Goal: Task Accomplishment & Management: Complete application form

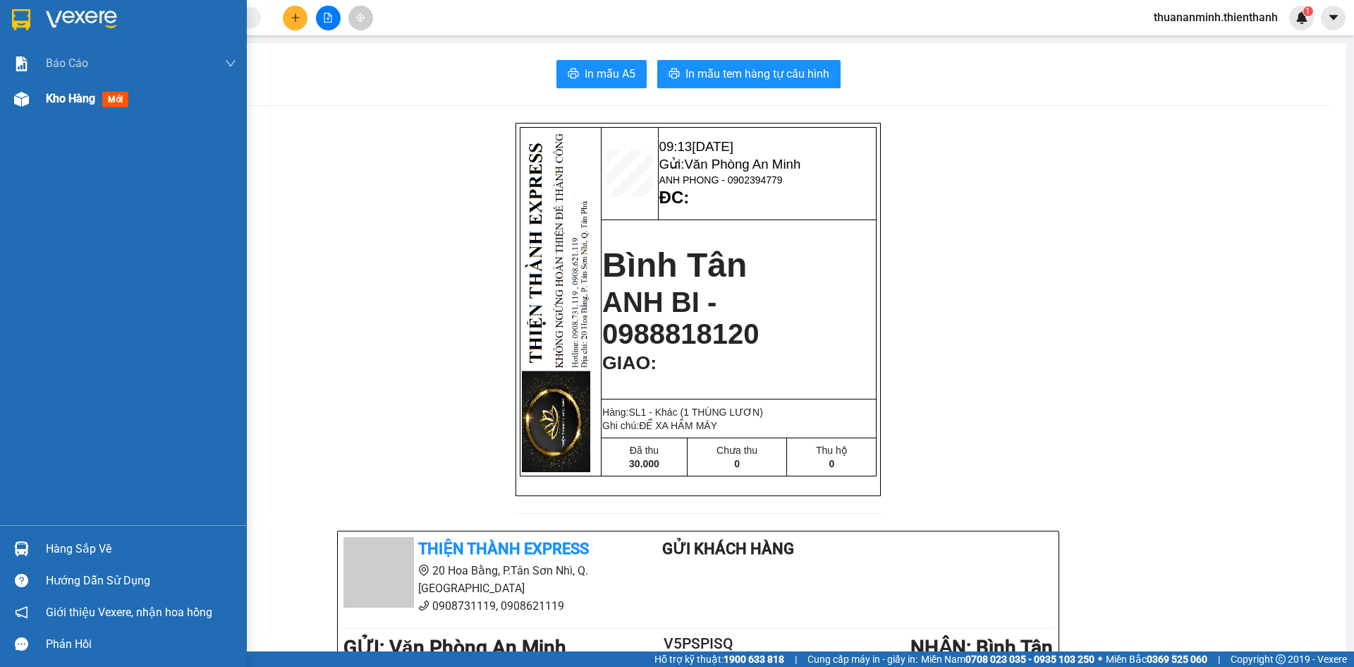
click at [68, 107] on div "Kho hàng mới" at bounding box center [90, 99] width 88 height 18
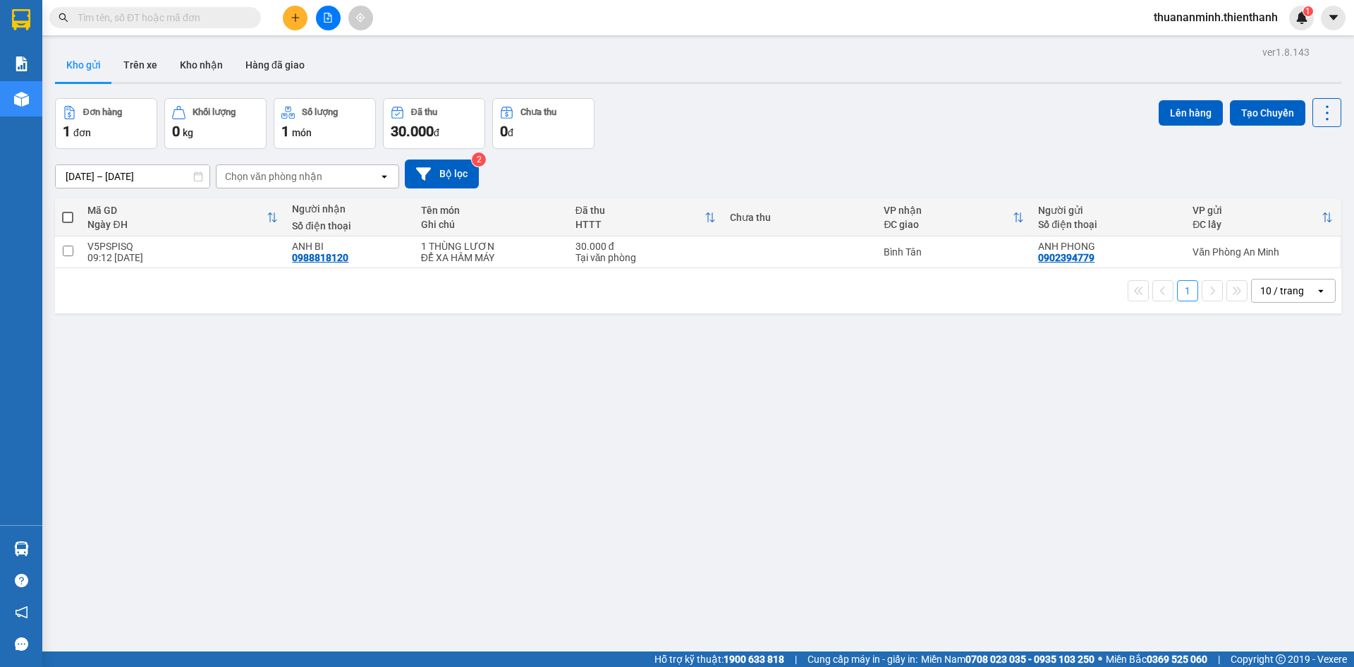
click at [197, 29] on div "Kết quả tìm kiếm ( 0 ) Bộ lọc No Data" at bounding box center [137, 18] width 275 height 25
click at [194, 22] on input "text" at bounding box center [161, 18] width 166 height 16
paste input "0907480085"
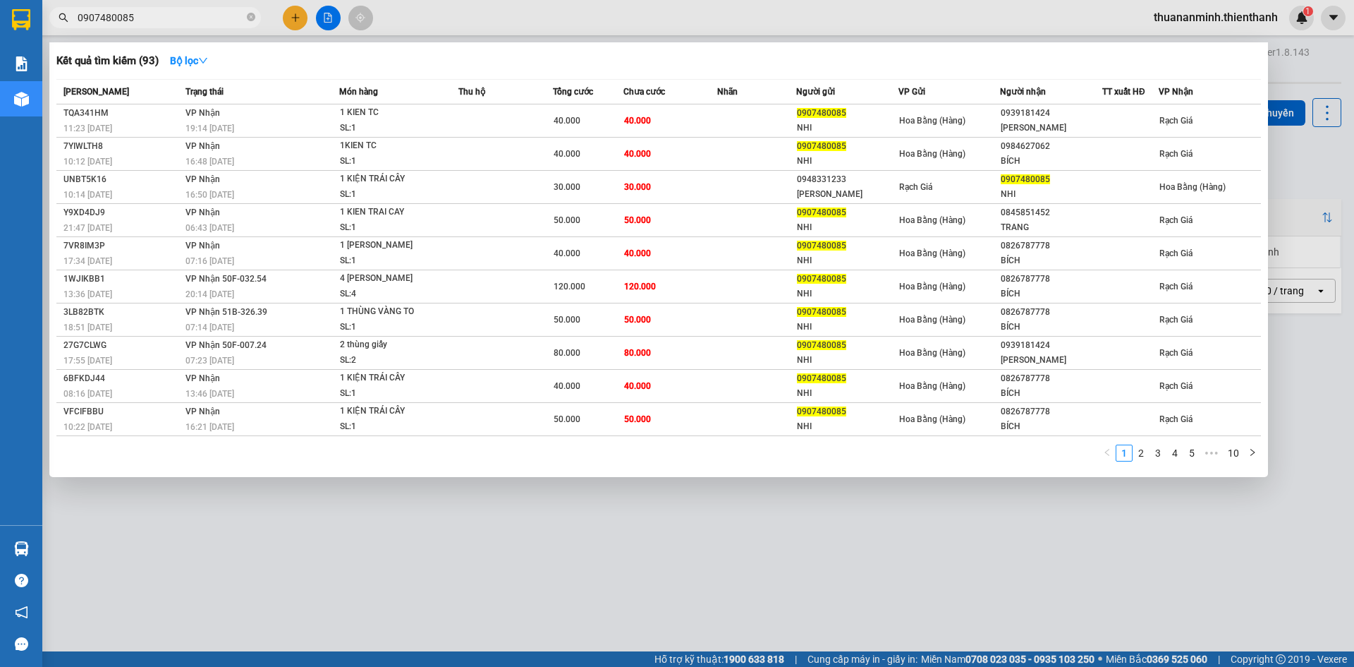
type input "0907480085"
click at [467, 16] on div at bounding box center [677, 333] width 1354 height 667
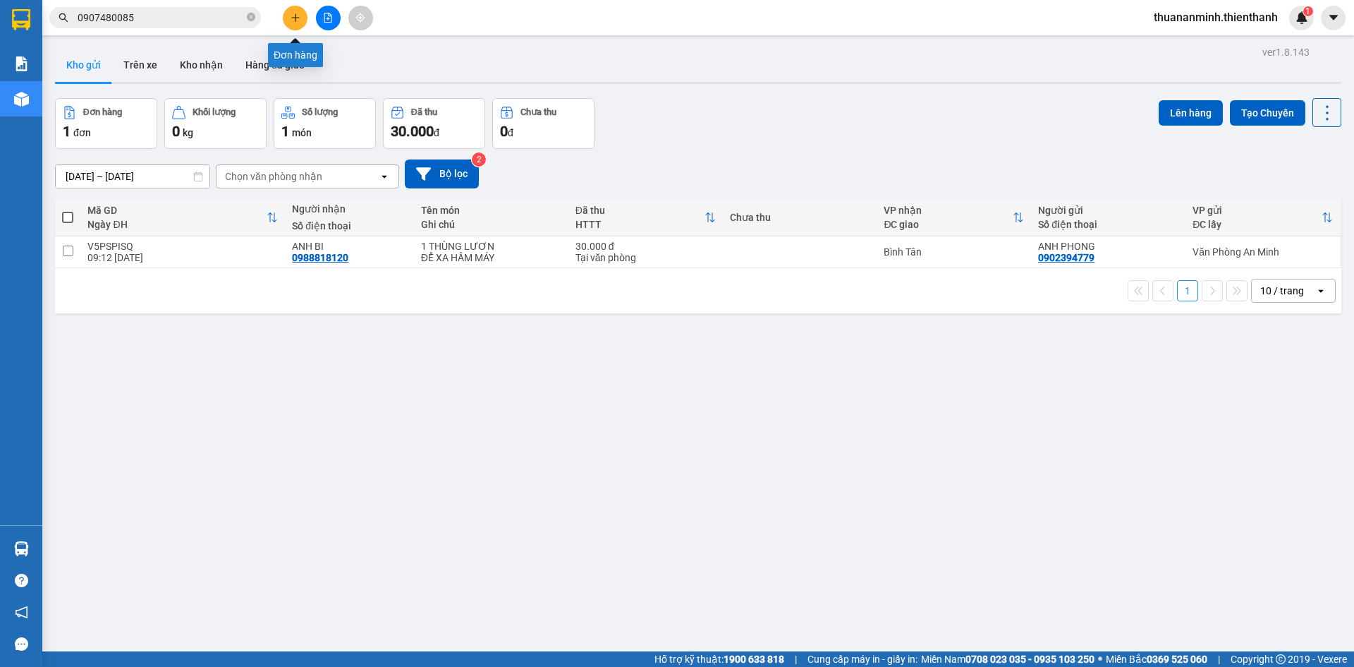
click at [296, 21] on icon "plus" at bounding box center [295, 17] width 1 height 8
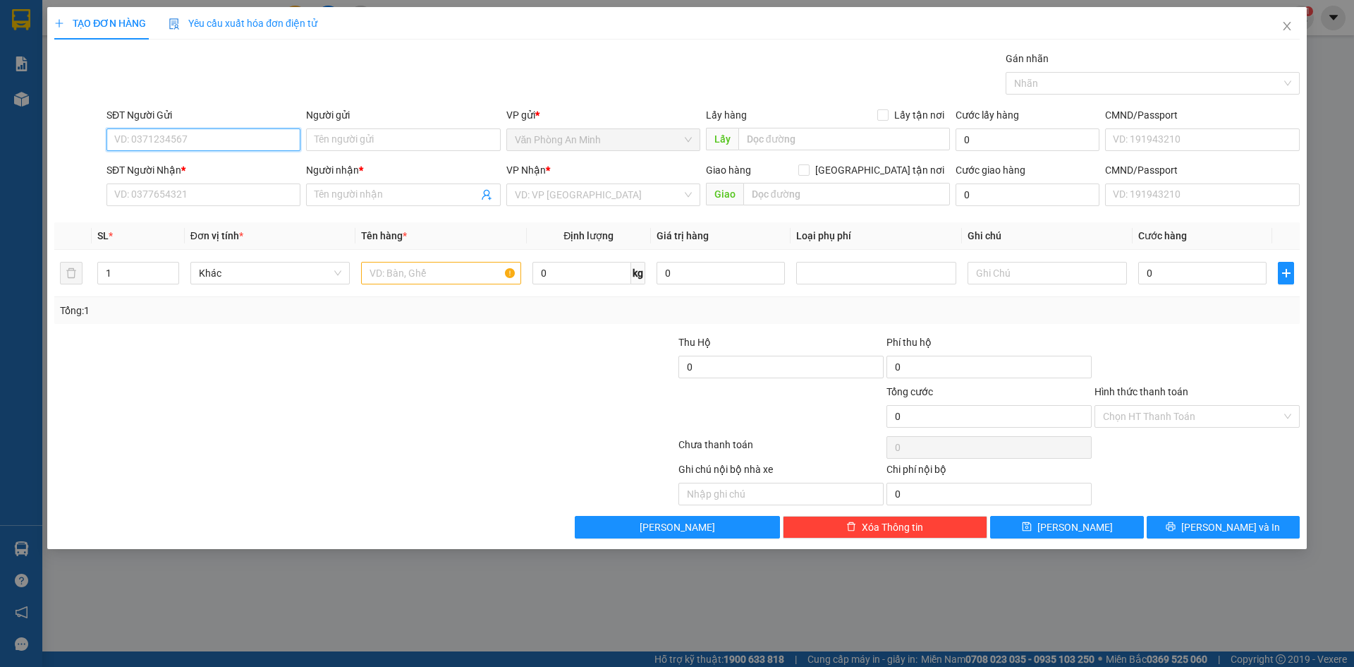
click at [206, 141] on input "SĐT Người Gửi" at bounding box center [204, 139] width 194 height 23
click at [250, 142] on input "SĐT Người Gửi" at bounding box center [204, 139] width 194 height 23
click at [217, 202] on input "SĐT Người Nhận *" at bounding box center [204, 194] width 194 height 23
click at [235, 147] on input "SĐT Người Gửi" at bounding box center [204, 139] width 194 height 23
click at [243, 196] on input "SĐT Người Nhận *" at bounding box center [204, 194] width 194 height 23
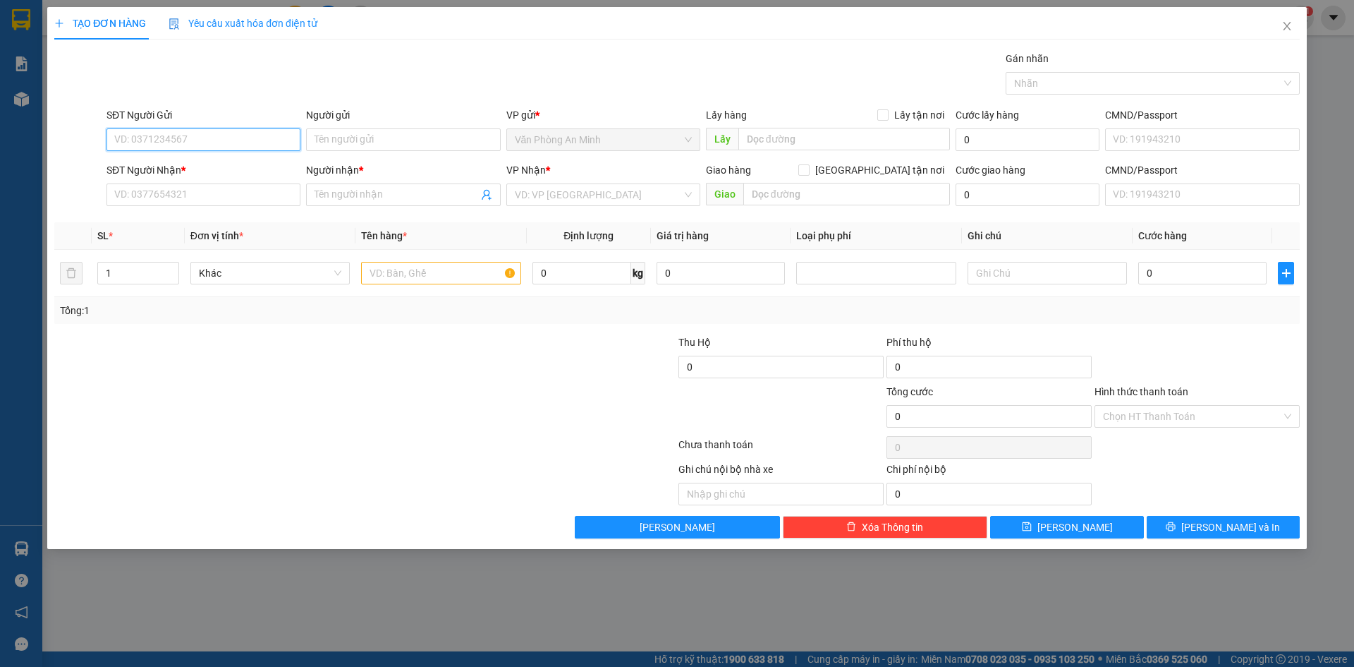
click at [257, 143] on input "SĐT Người Gửi" at bounding box center [204, 139] width 194 height 23
click at [311, 138] on input "Người gửi" at bounding box center [403, 139] width 194 height 23
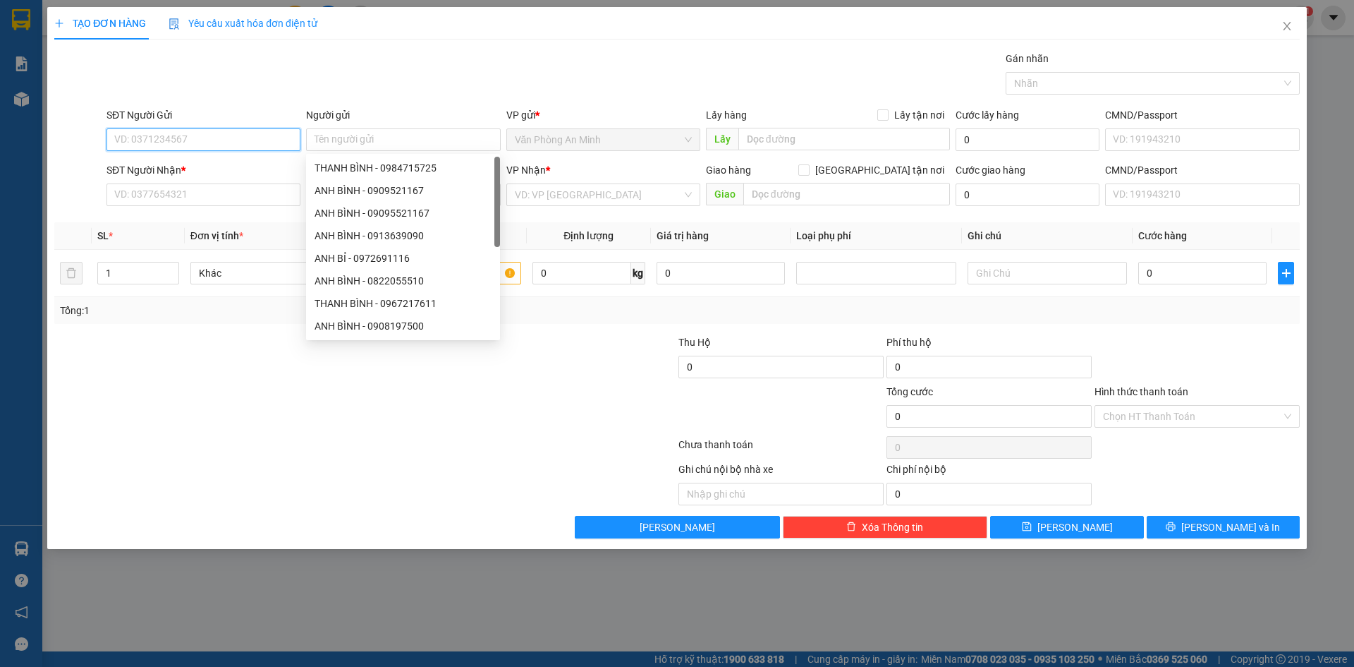
click at [255, 142] on input "SĐT Người Gửi" at bounding box center [204, 139] width 194 height 23
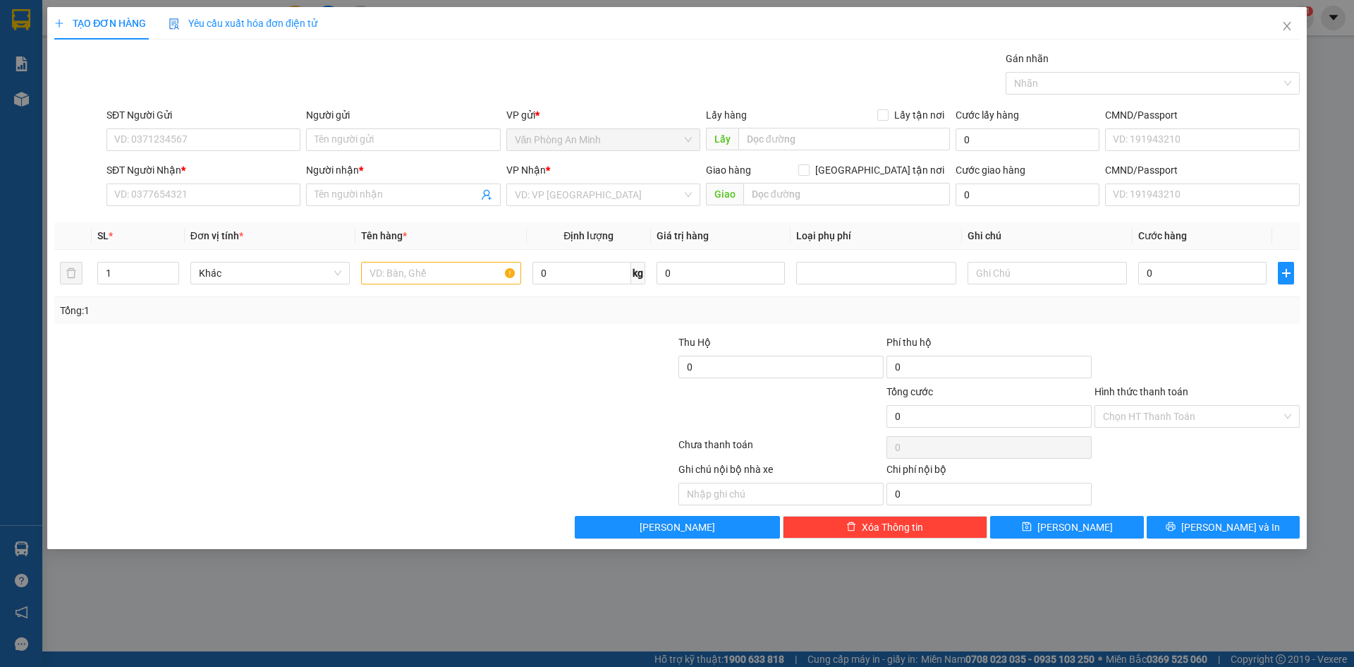
click at [325, 102] on div "Transit Pickup Surcharge Ids Transit Deliver Surcharge Ids Transit Deliver Surc…" at bounding box center [677, 294] width 1246 height 487
click at [247, 147] on input "SĐT Người Gửi" at bounding box center [204, 139] width 194 height 23
drag, startPoint x: 269, startPoint y: 97, endPoint x: 240, endPoint y: 142, distance: 53.0
click at [269, 99] on div "Gói vận chuyển * Tiêu chuẩn Gán nhãn Nhãn" at bounding box center [703, 75] width 1199 height 49
click at [240, 142] on input "SĐT Người Gửi" at bounding box center [204, 139] width 194 height 23
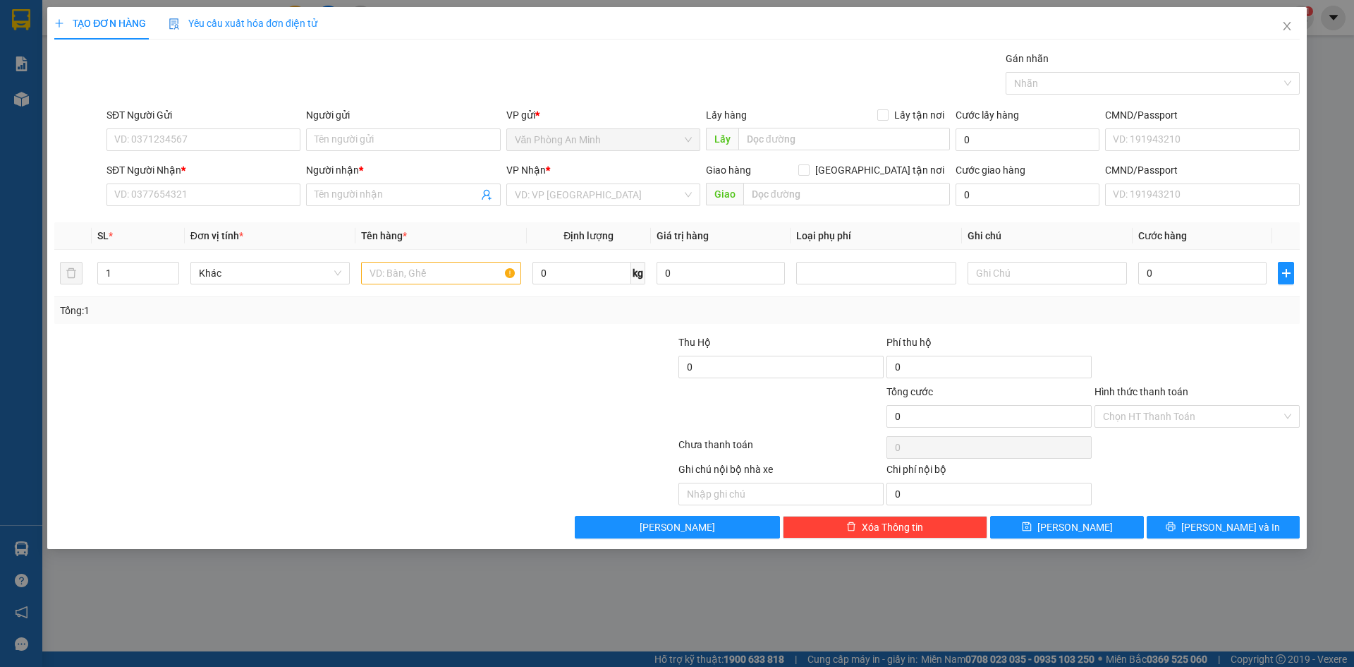
click at [254, 104] on div "Transit Pickup Surcharge Ids Transit Deliver Surcharge Ids Transit Deliver Surc…" at bounding box center [677, 294] width 1246 height 487
click at [245, 142] on input "SĐT Người Gửi" at bounding box center [204, 139] width 194 height 23
click at [209, 142] on input "SĐT Người Gửi" at bounding box center [204, 139] width 194 height 23
click at [356, 138] on input "Người gửi" at bounding box center [403, 139] width 194 height 23
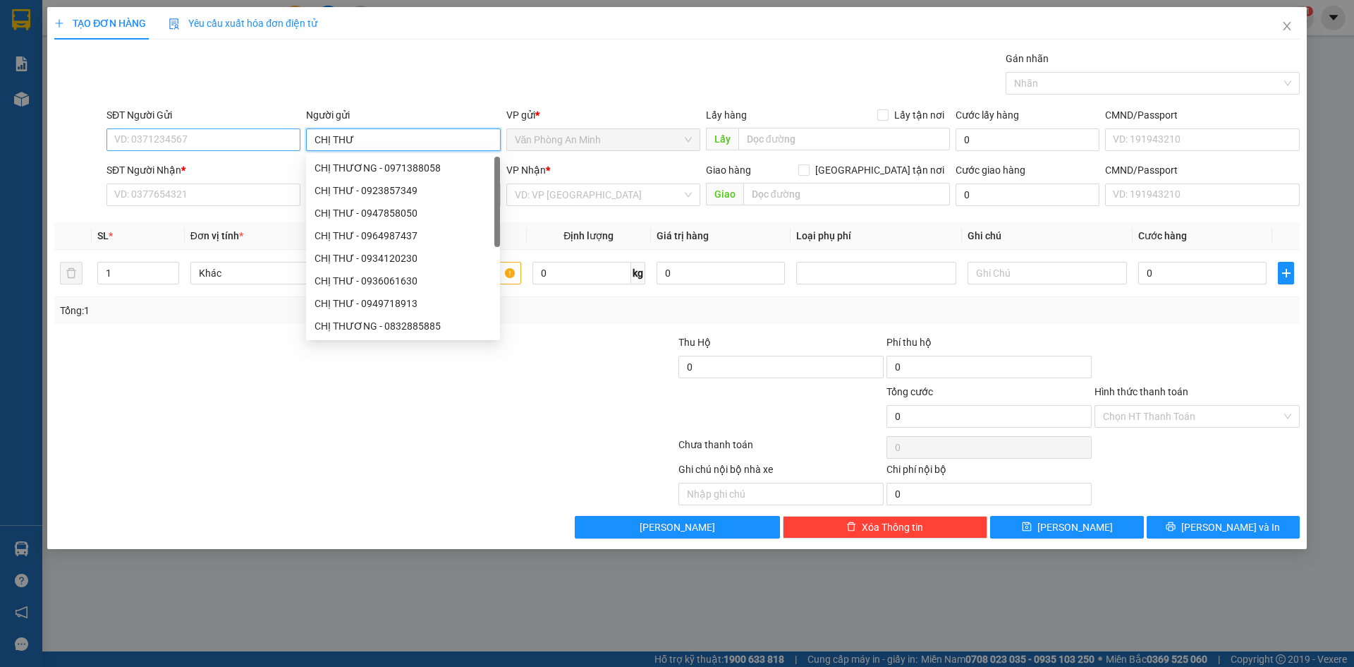
type input "CHỊ THƯ"
click at [200, 142] on input "SĐT Người Gửi" at bounding box center [204, 139] width 194 height 23
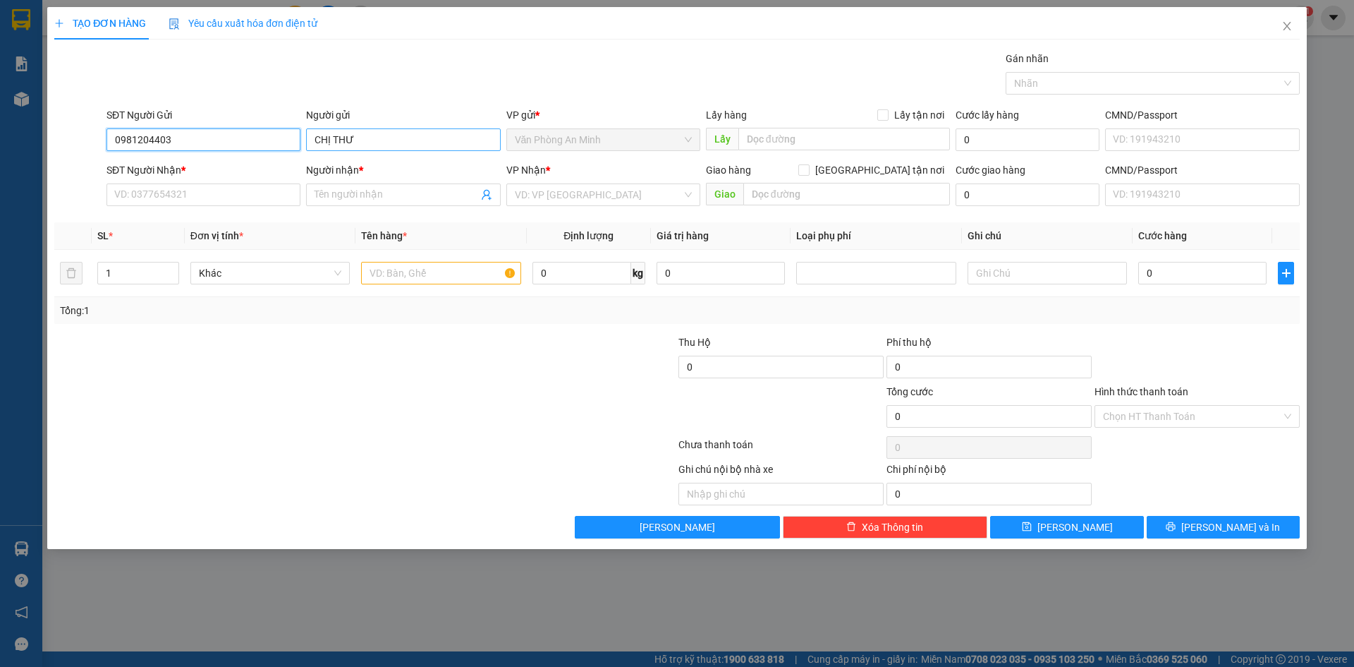
type input "0981204403"
click at [406, 140] on input "CHỊ THƯ" at bounding box center [403, 139] width 194 height 23
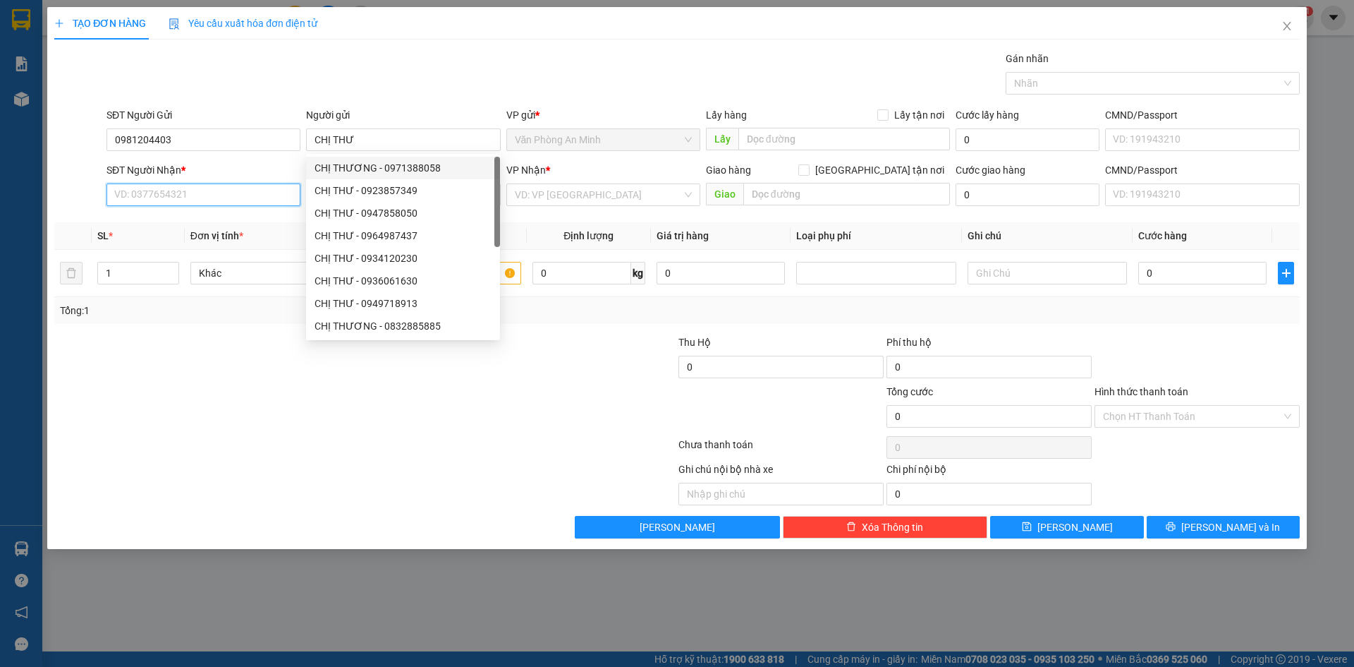
click at [243, 186] on input "SĐT Người Nhận *" at bounding box center [204, 194] width 194 height 23
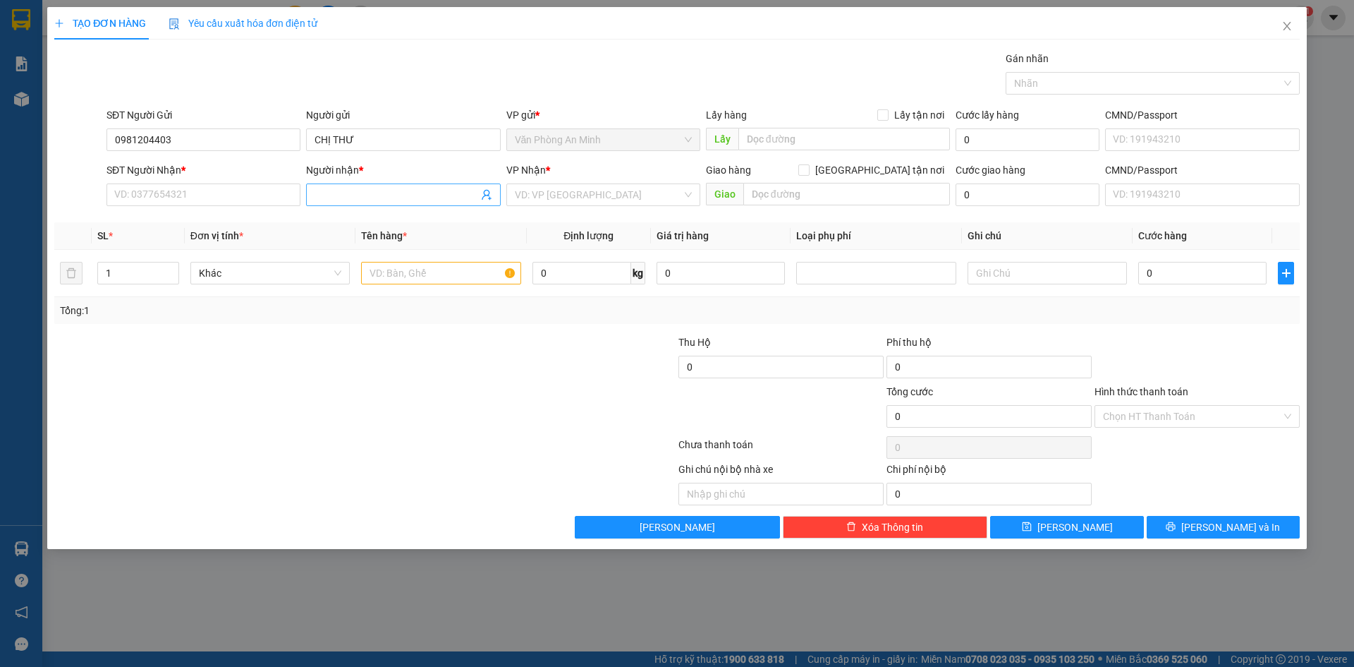
click at [380, 190] on input "Người nhận *" at bounding box center [396, 195] width 163 height 16
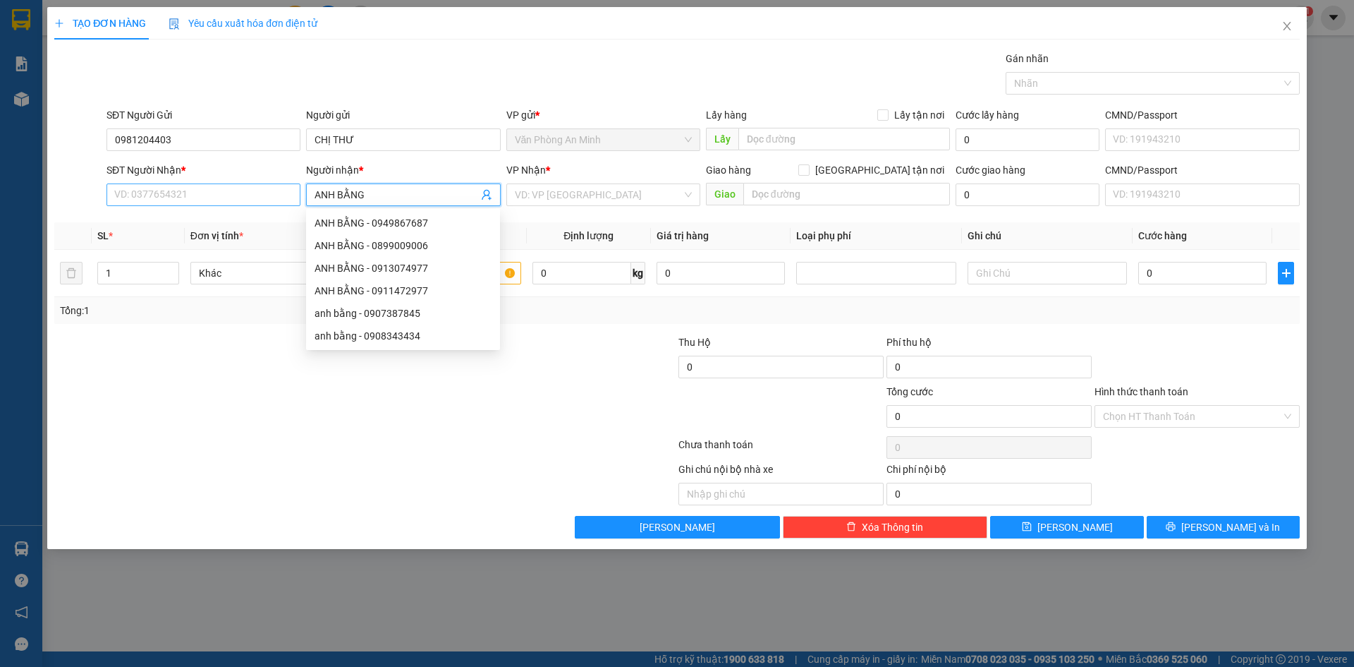
type input "ANH BẰNG"
click at [232, 197] on input "SĐT Người Nhận *" at bounding box center [204, 194] width 194 height 23
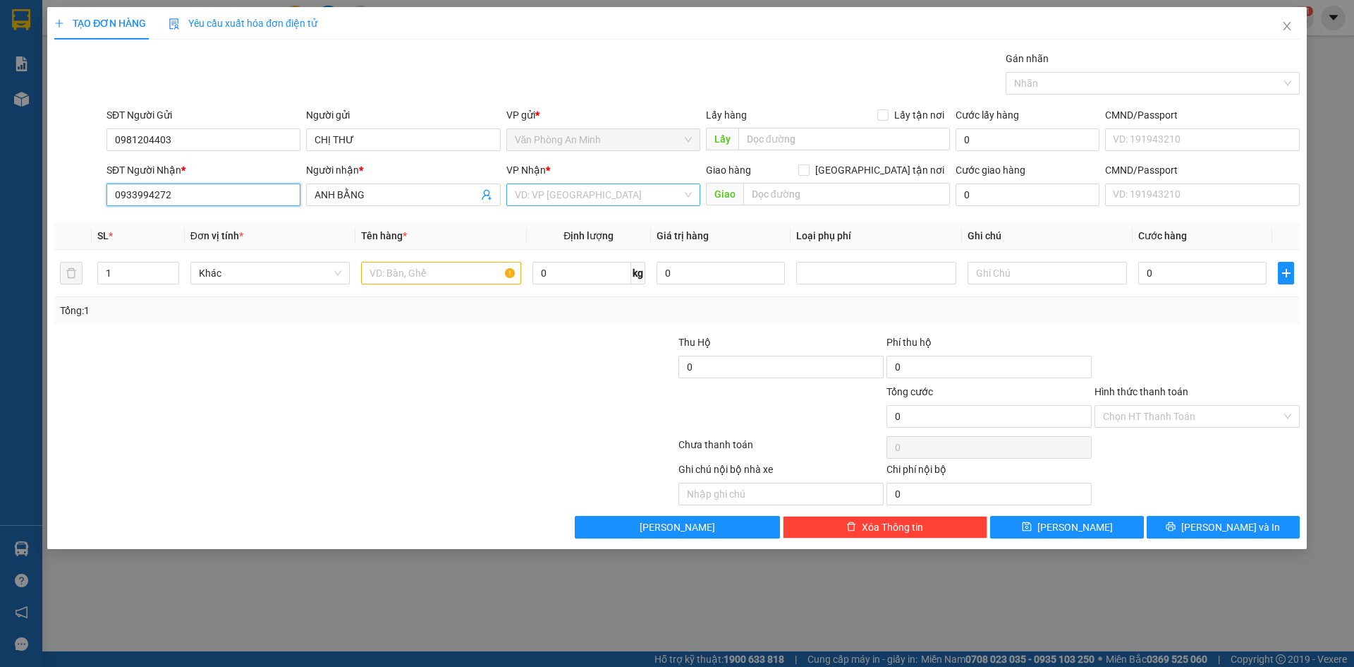
type input "0933994272"
click at [590, 201] on input "search" at bounding box center [598, 194] width 167 height 21
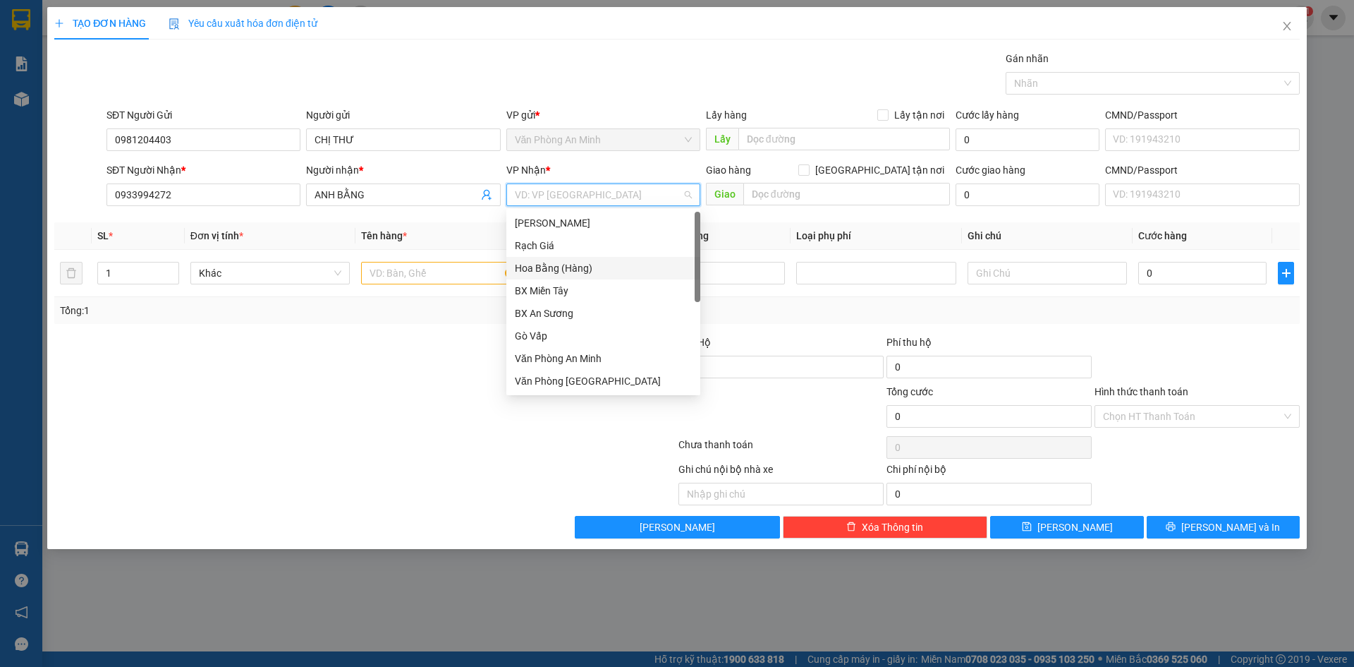
click at [570, 267] on div "Hoa Bằng (Hàng)" at bounding box center [603, 268] width 177 height 16
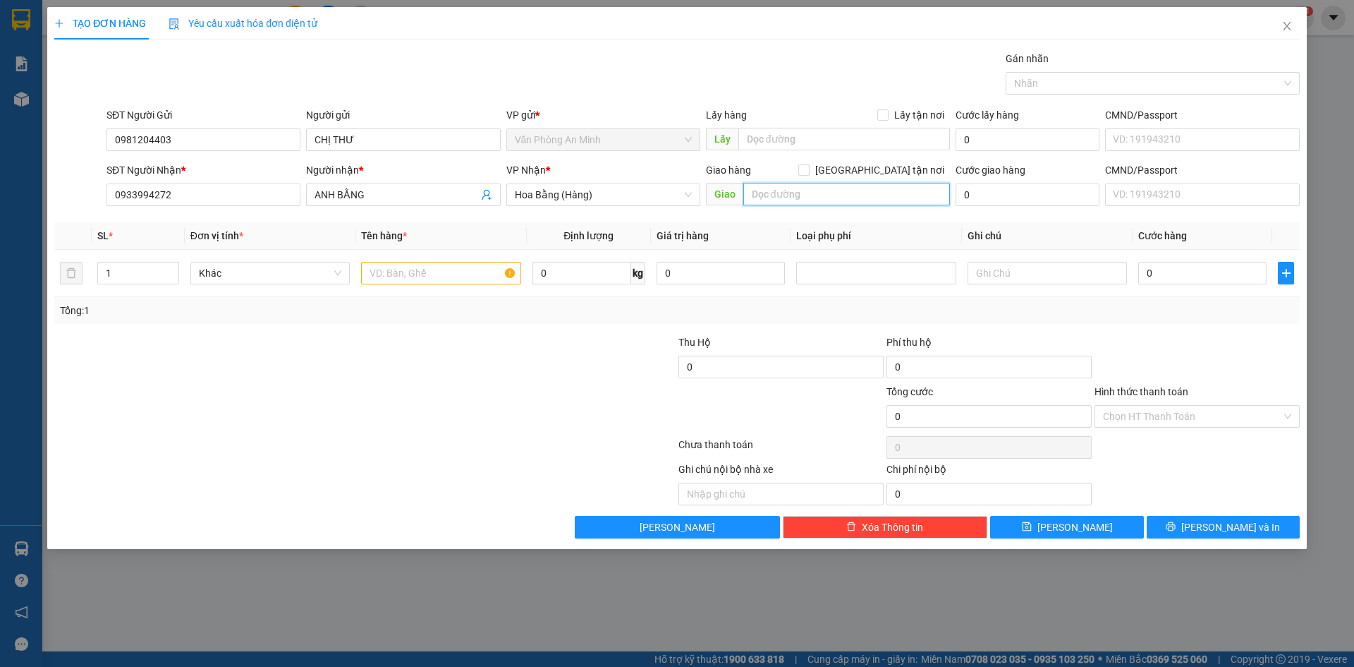
click at [803, 187] on input "text" at bounding box center [846, 194] width 207 height 23
type input "13/19 [GEOGRAPHIC_DATA], [GEOGRAPHIC_DATA], [GEOGRAPHIC_DATA]"
click at [455, 279] on input "text" at bounding box center [440, 273] width 159 height 23
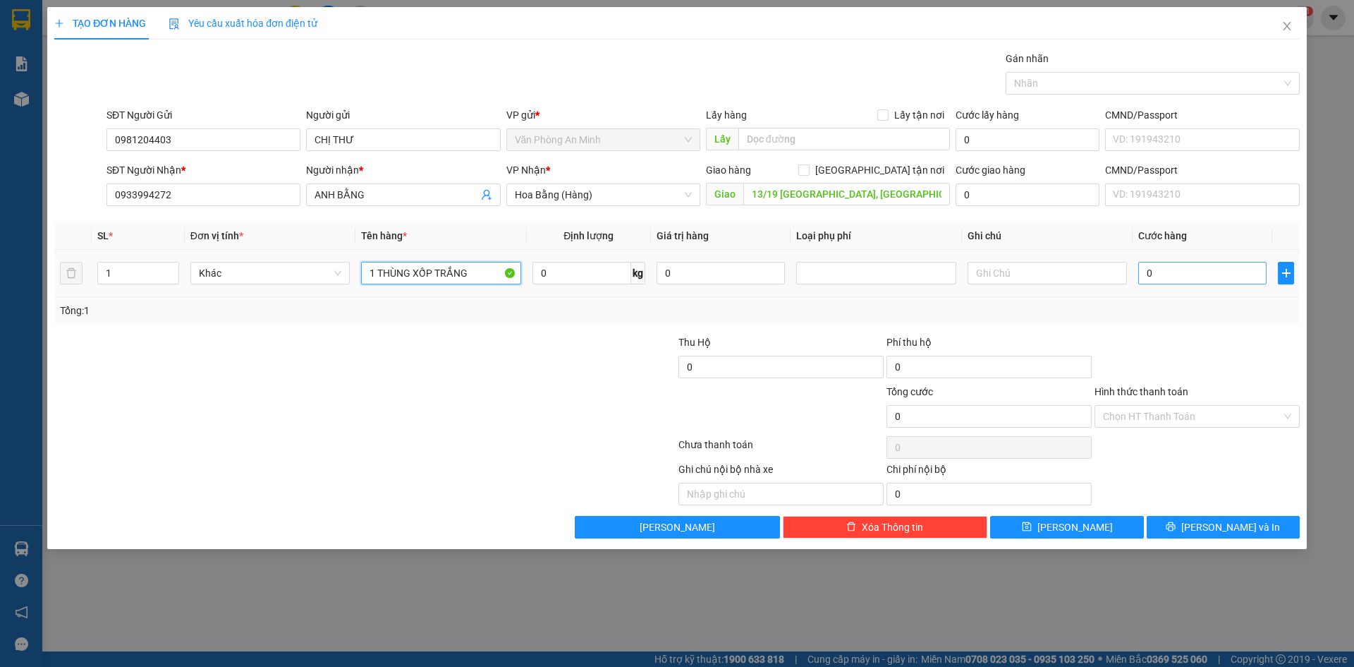
type input "1 THÙNG XỐP TRẮNG"
click at [1182, 269] on input "0" at bounding box center [1203, 273] width 128 height 23
type input "3"
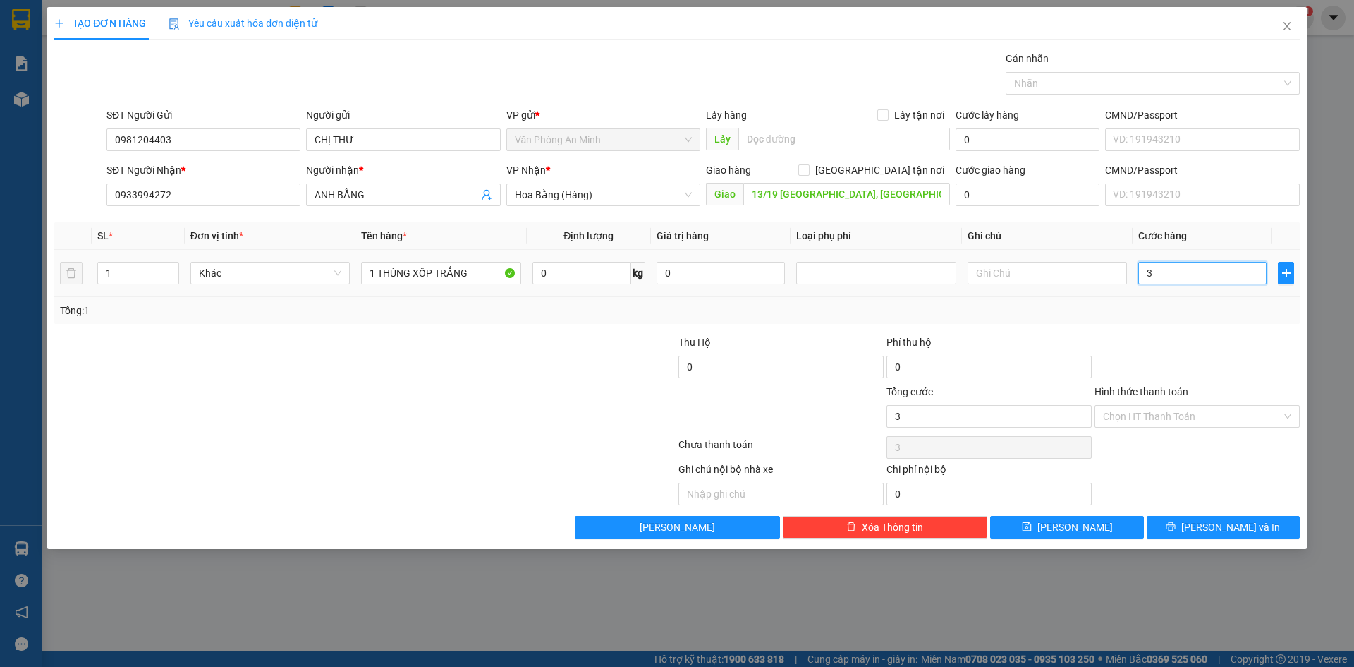
type input "30"
type input "30.000"
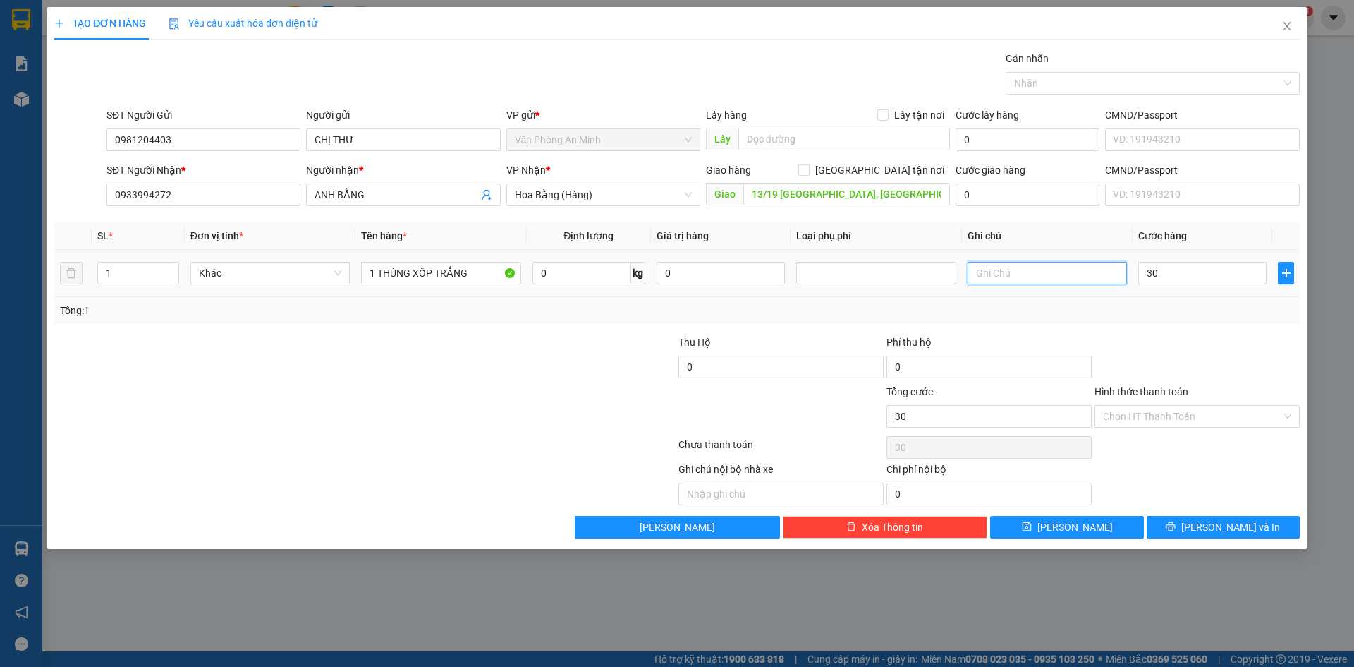
type input "30.000"
click at [1047, 278] on input "text" at bounding box center [1047, 273] width 159 height 23
type input "CHƯA THU SHIP 70K"
click at [357, 424] on div at bounding box center [261, 408] width 416 height 49
click at [1223, 527] on span "[PERSON_NAME] và In" at bounding box center [1231, 527] width 99 height 16
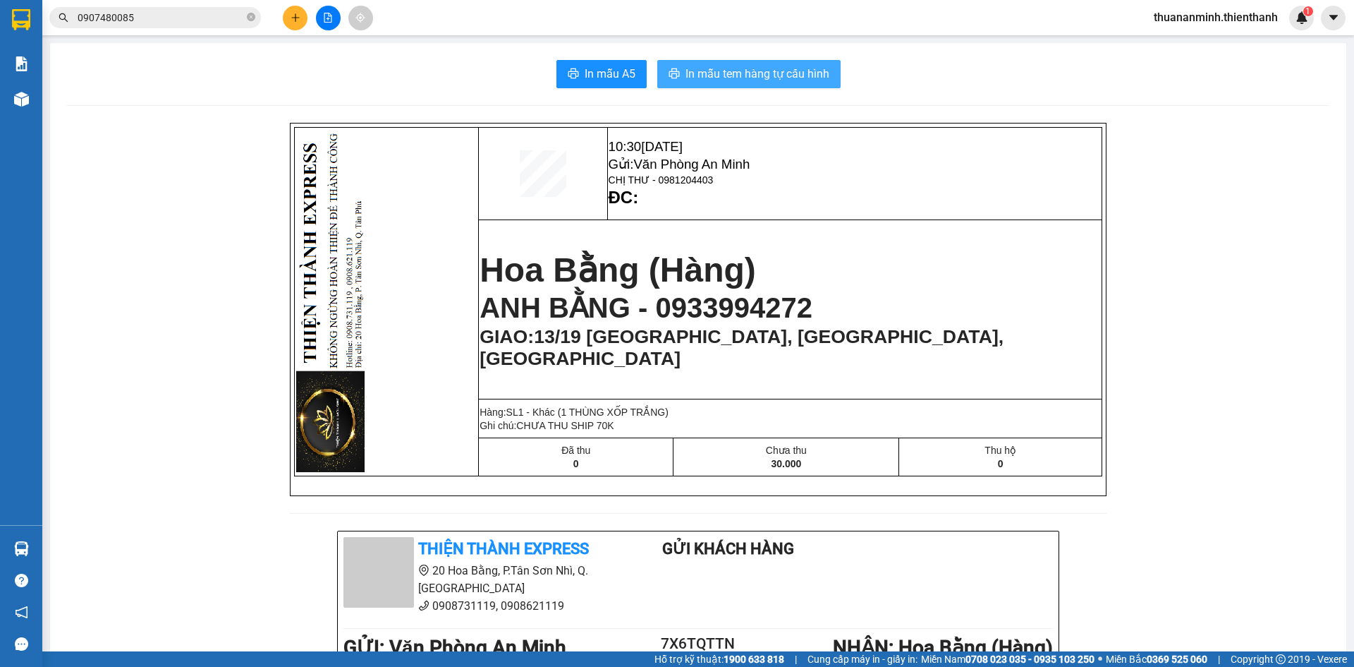
click at [788, 71] on span "In mẫu tem hàng tự cấu hình" at bounding box center [758, 74] width 144 height 18
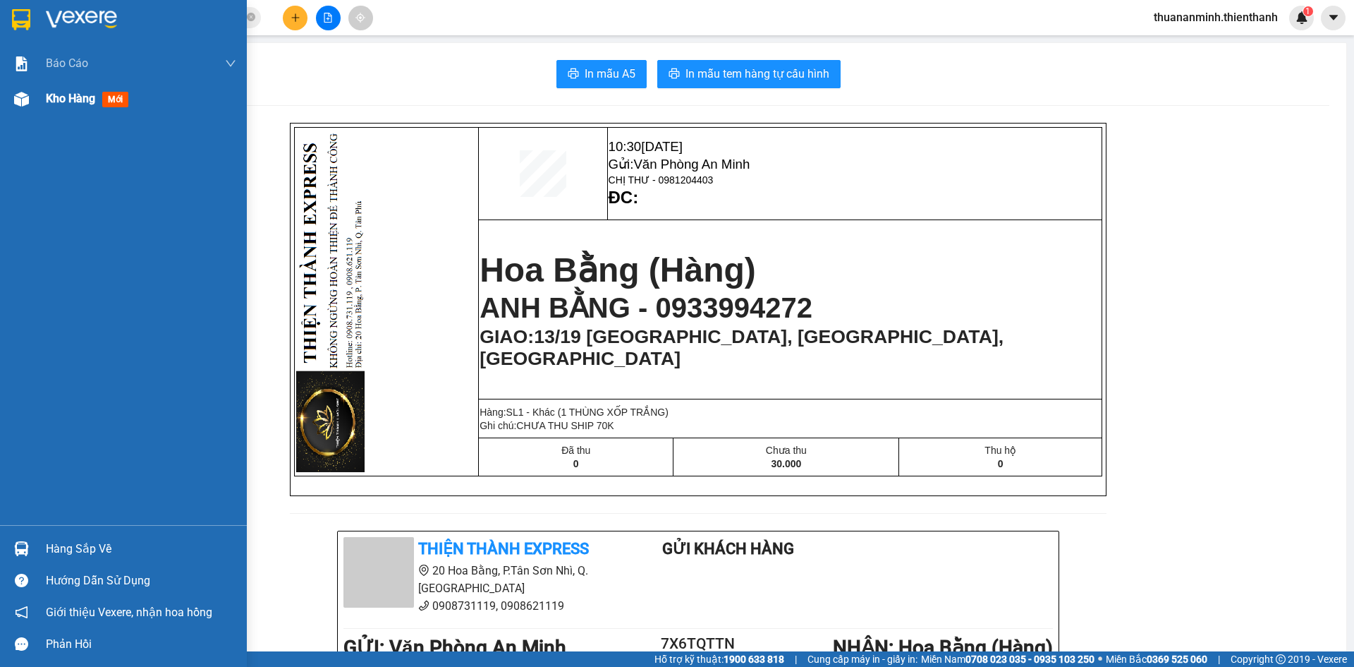
click at [78, 105] on span "Kho hàng" at bounding box center [70, 98] width 49 height 13
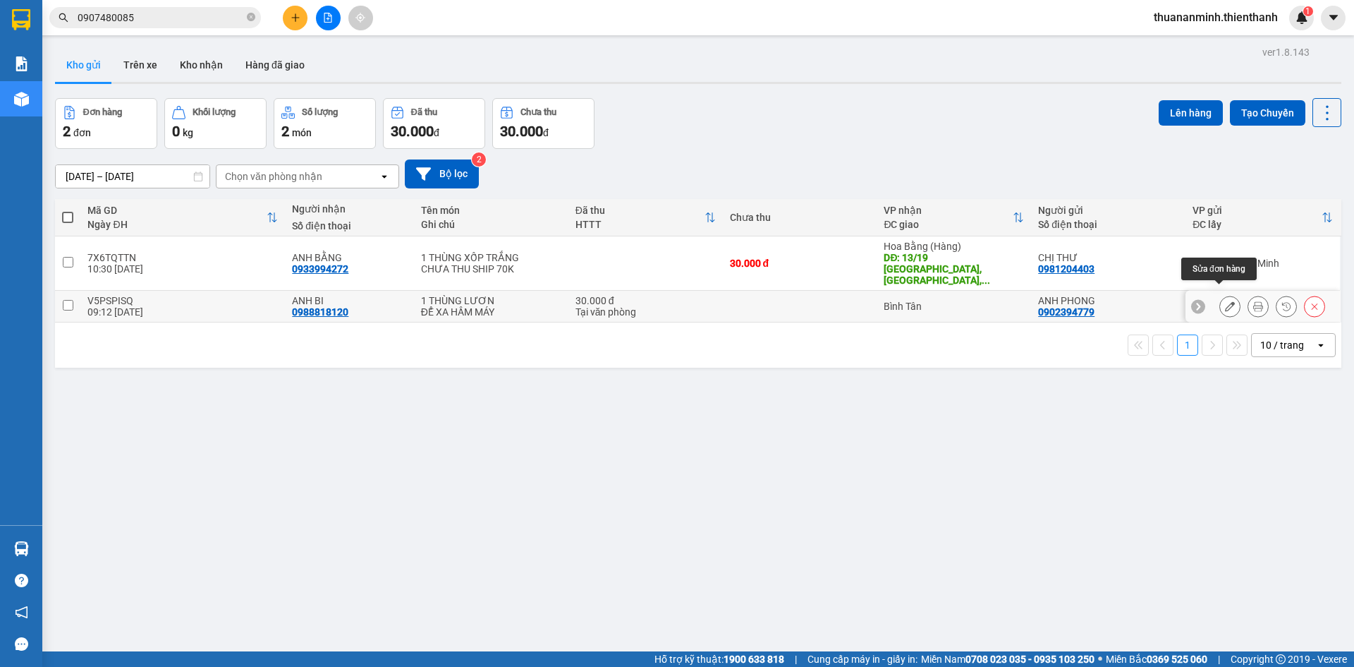
click at [1225, 301] on icon at bounding box center [1230, 306] width 10 height 10
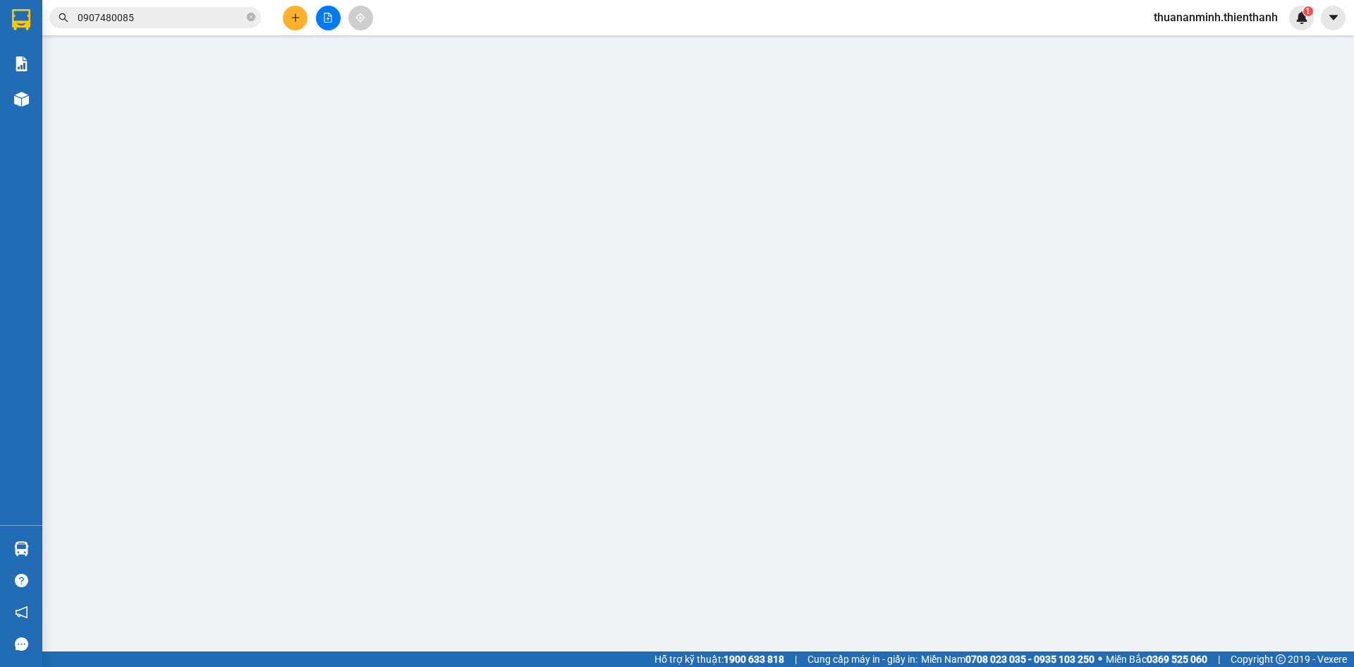
type input "0902394779"
type input "0988818120"
type input "30.000"
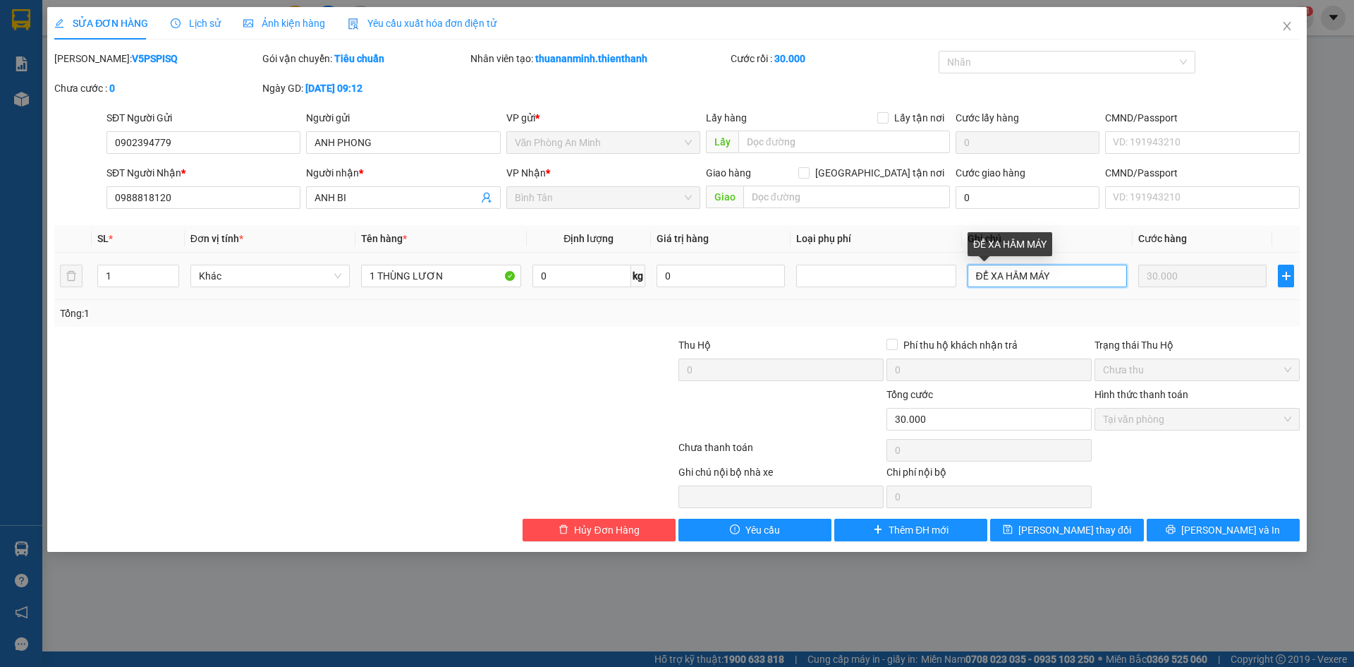
click at [1067, 283] on input "ĐỂ XA HẦM MÁY" at bounding box center [1047, 276] width 159 height 23
type input "ĐỂ XA HẦM MÁY, HẢI SẢN ( ĐỂ THÙNG ĐỨNG )"
click at [1104, 325] on div "Tổng: 1" at bounding box center [677, 313] width 1246 height 27
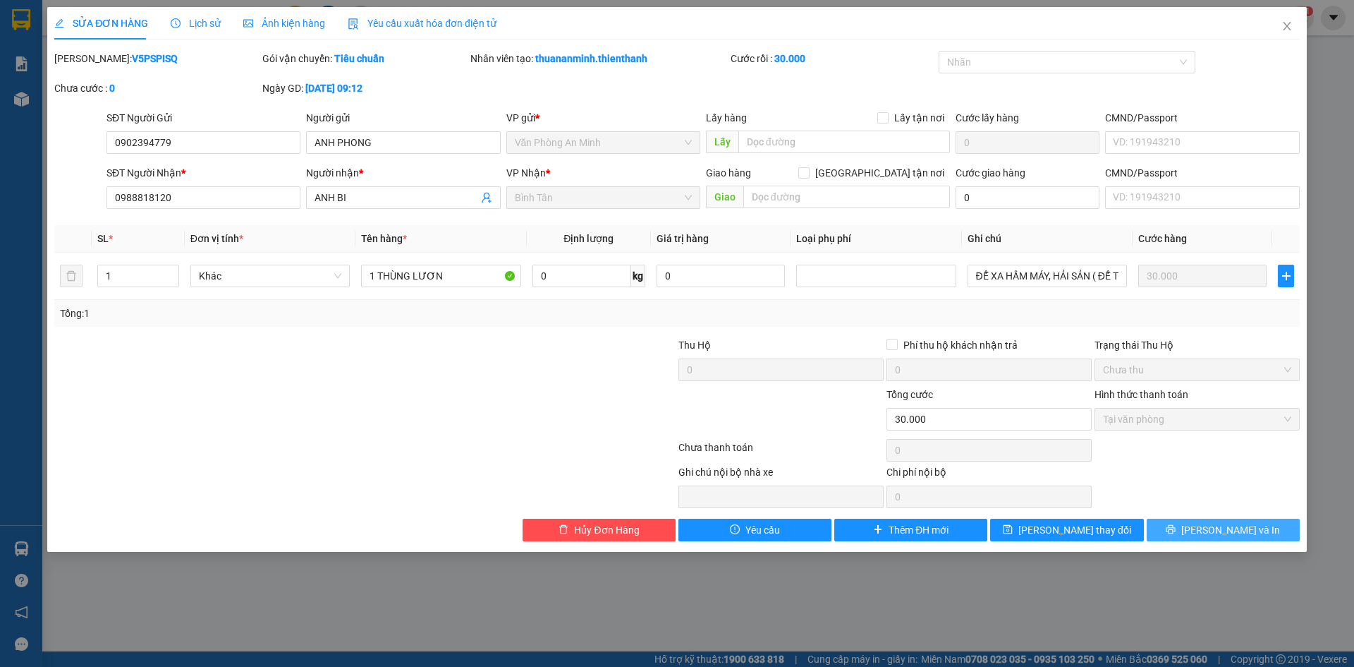
click at [1213, 529] on span "[PERSON_NAME] và In" at bounding box center [1231, 530] width 99 height 16
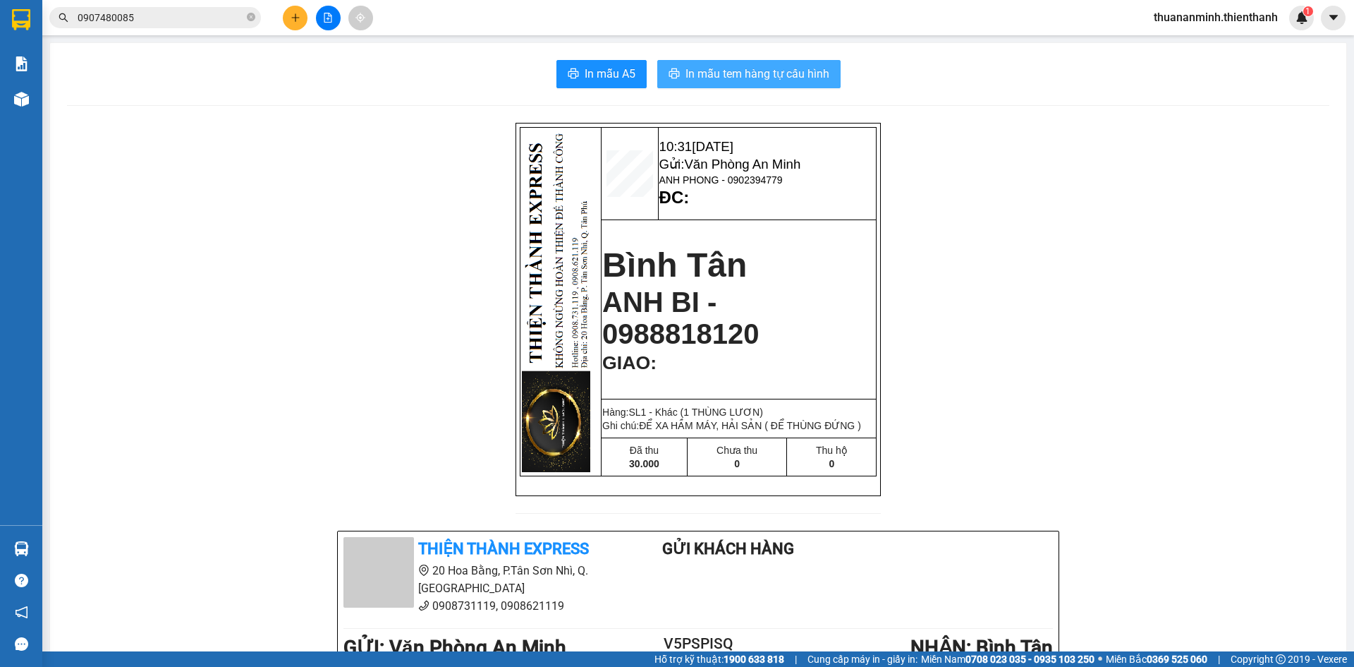
click at [738, 73] on span "In mẫu tem hàng tự cấu hình" at bounding box center [758, 74] width 144 height 18
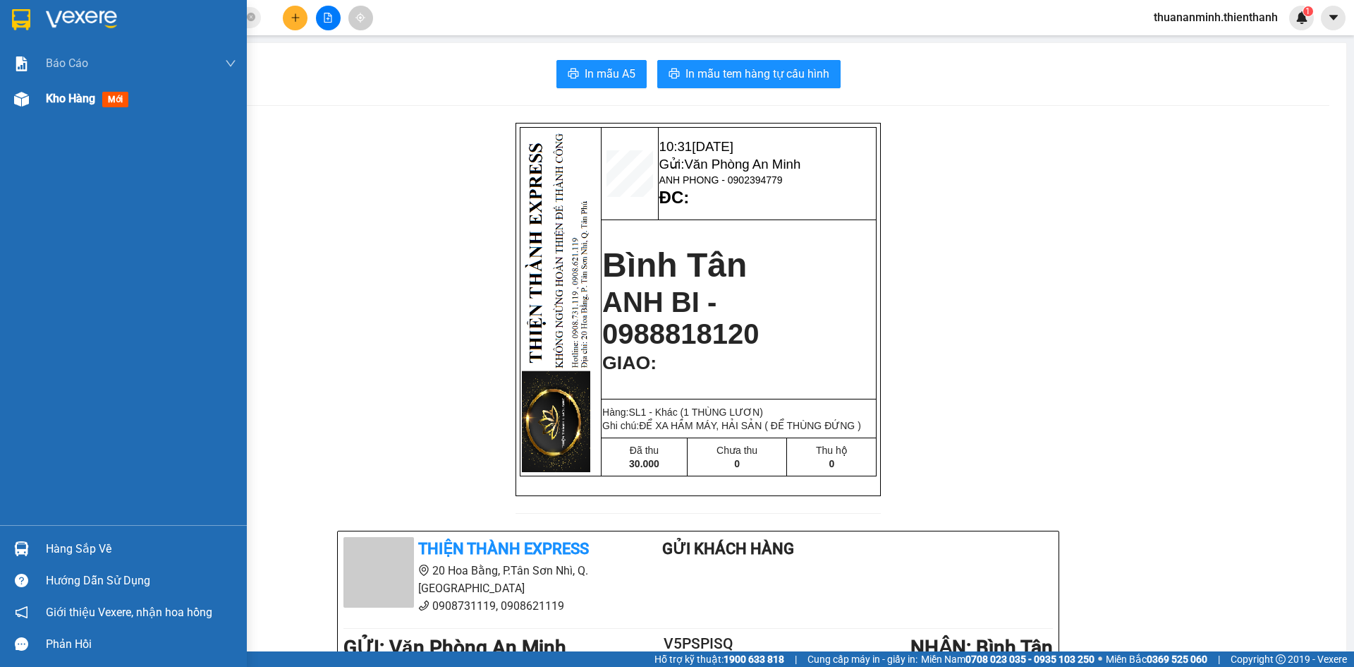
click at [80, 106] on div "Kho hàng mới" at bounding box center [90, 99] width 88 height 18
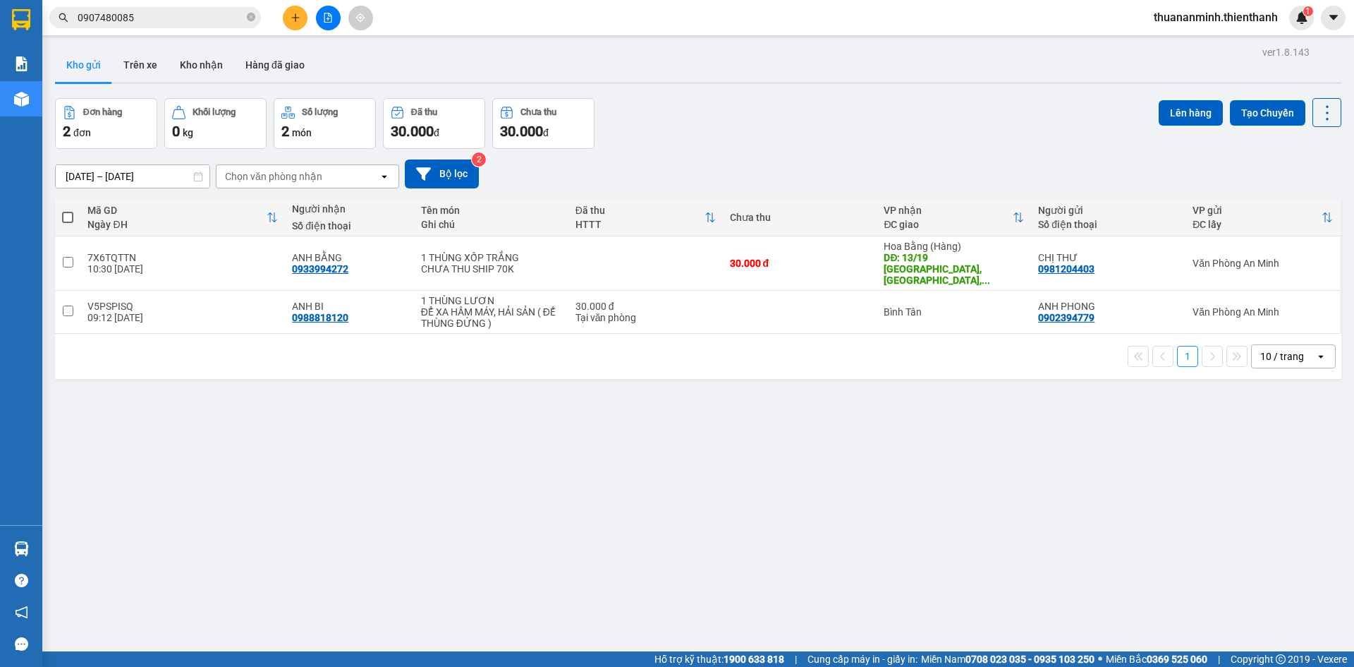
click at [815, 447] on div "ver 1.8.143 Kho gửi Trên xe Kho nhận Hàng đã giao Đơn hàng 2 đơn Khối lượng 0 k…" at bounding box center [698, 375] width 1298 height 667
drag, startPoint x: 335, startPoint y: 260, endPoint x: 693, endPoint y: 399, distance: 384.1
click at [693, 399] on div "ver 1.8.143 Kho gửi Trên xe Kho nhận Hàng đã giao Đơn hàng 2 đơn Khối lượng 0 k…" at bounding box center [698, 375] width 1298 height 667
click at [329, 263] on div "0933994272" at bounding box center [320, 268] width 56 height 11
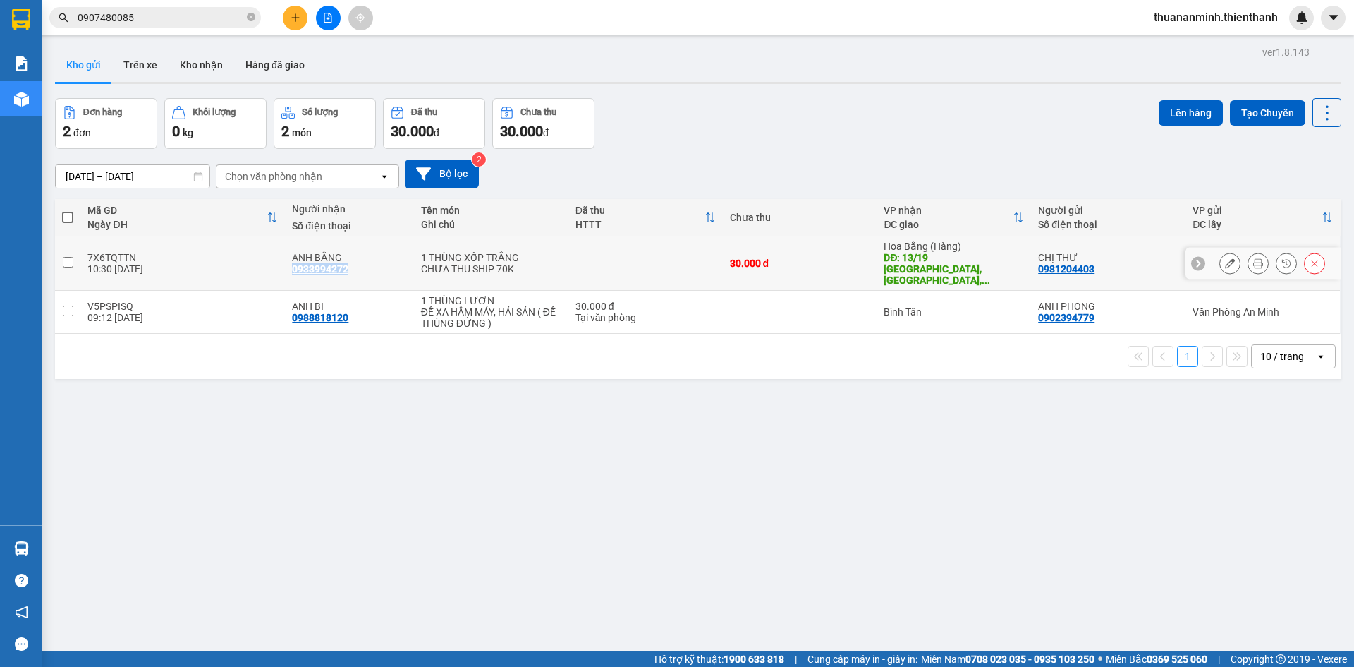
copy div "0933994272"
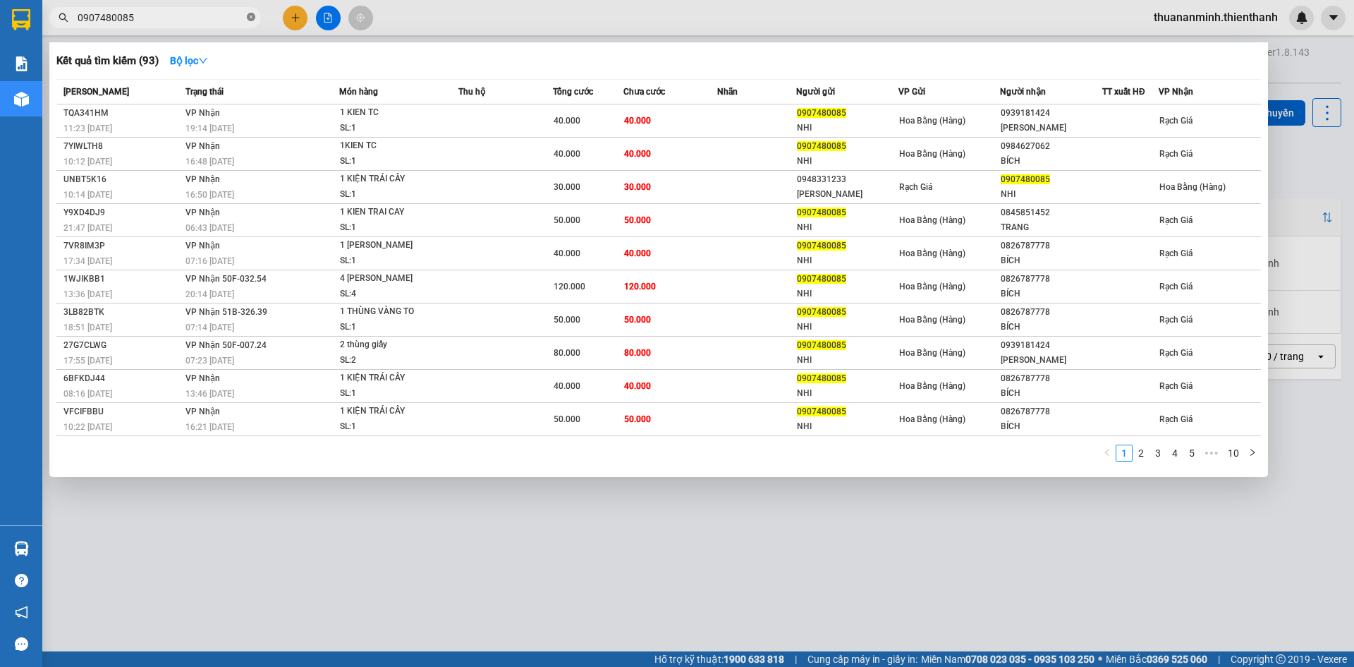
click at [251, 16] on icon "close-circle" at bounding box center [251, 17] width 8 height 8
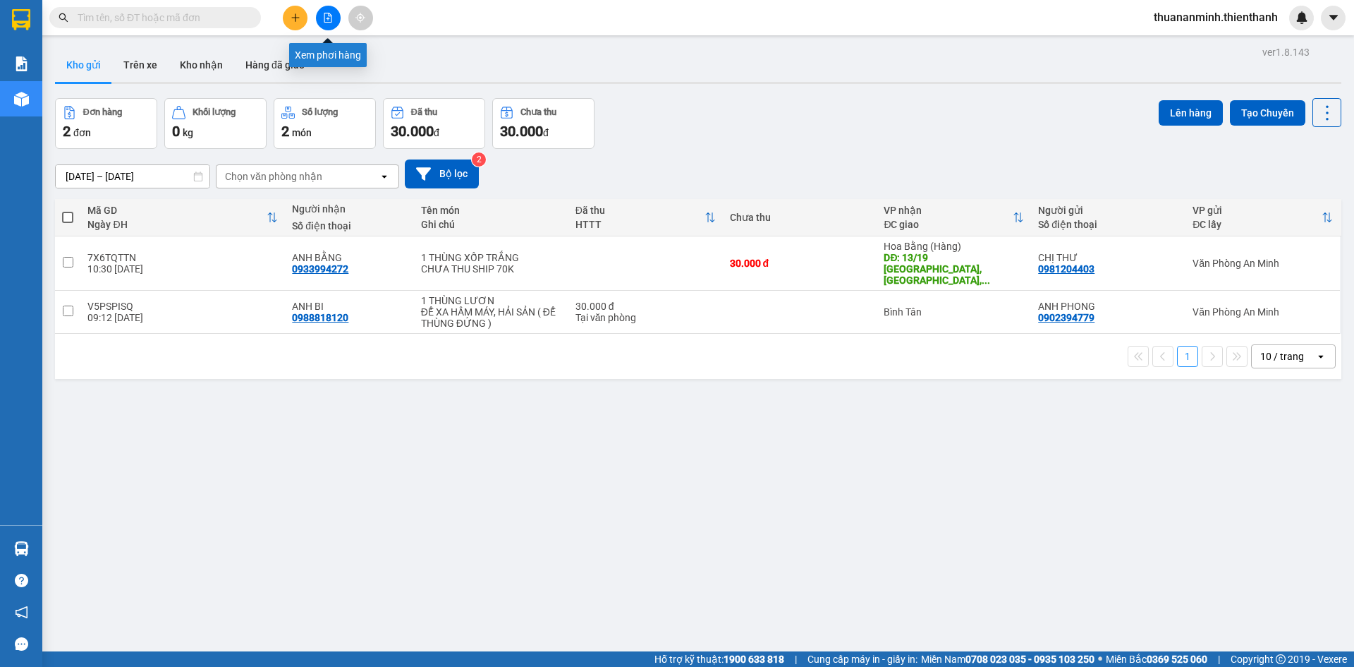
click at [328, 18] on icon "file-add" at bounding box center [328, 18] width 8 height 10
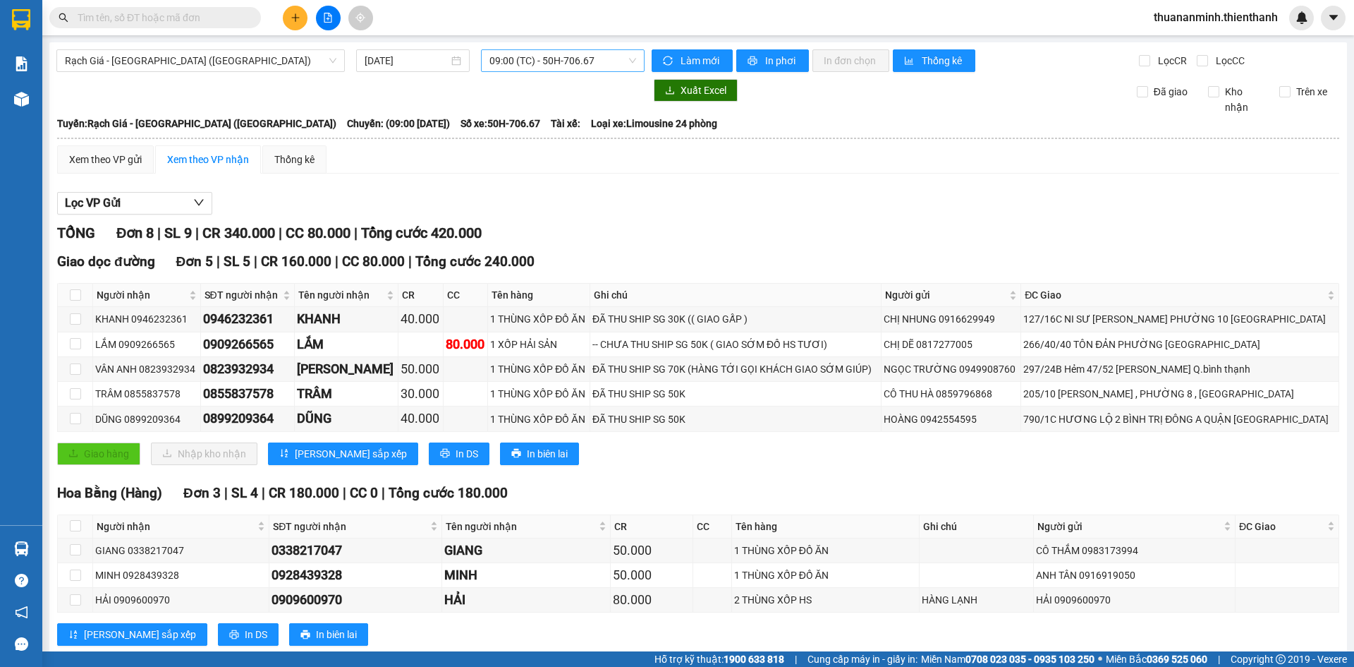
click at [547, 61] on span "09:00 (TC) - 50H-706.67" at bounding box center [563, 60] width 147 height 21
click at [544, 160] on div "13:00 (TC) - 50F-048.49" at bounding box center [541, 157] width 110 height 16
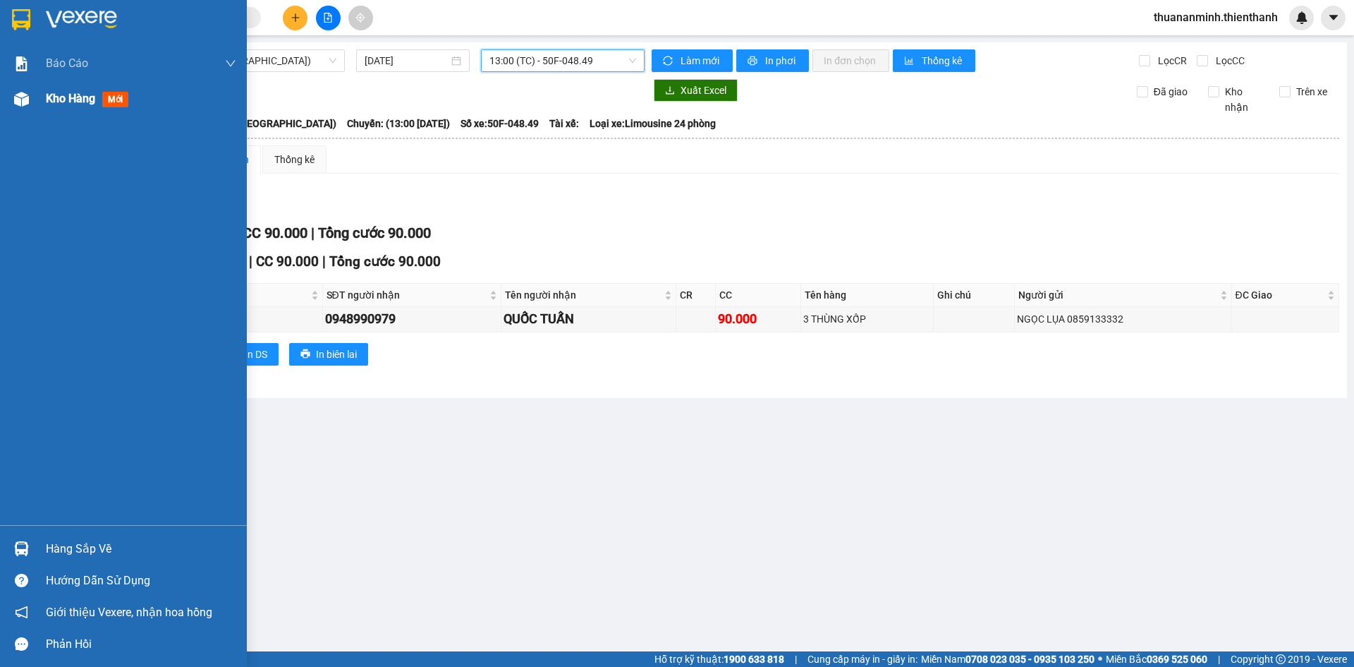
click at [37, 98] on div "Kho hàng mới" at bounding box center [123, 98] width 247 height 35
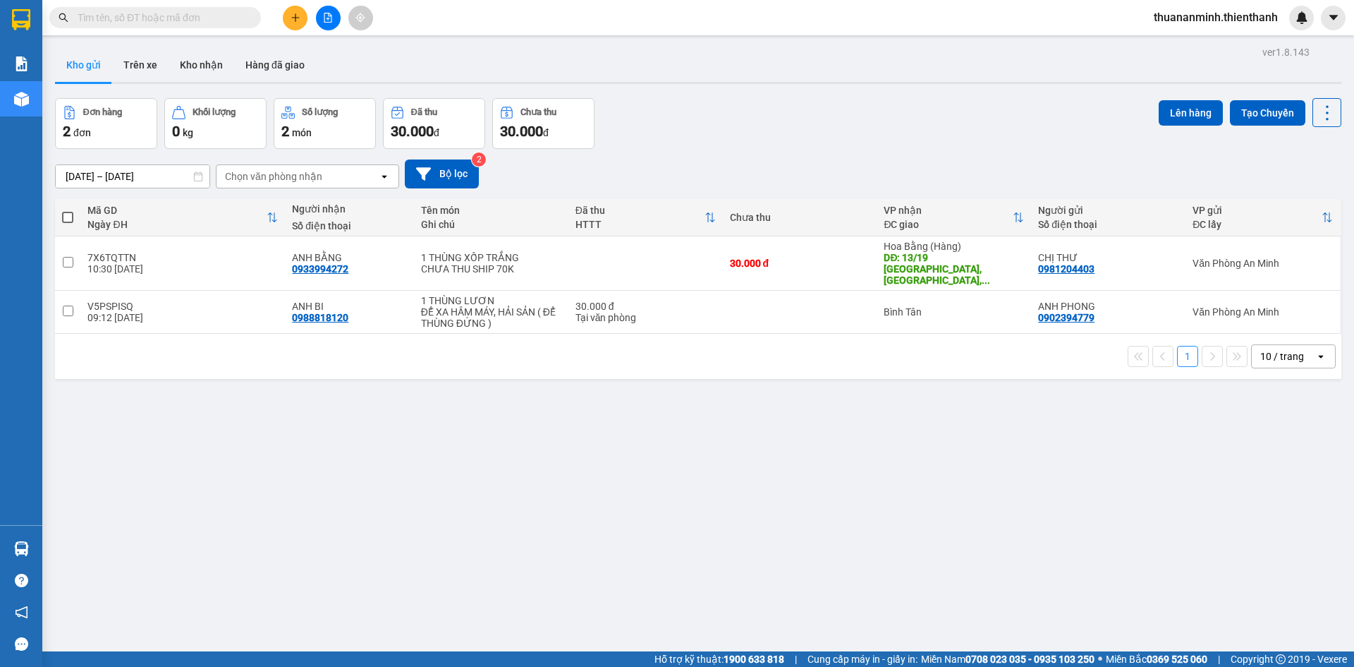
click at [66, 212] on span at bounding box center [67, 217] width 11 height 11
click at [68, 210] on input "checkbox" at bounding box center [68, 210] width 0 height 0
checkbox input "true"
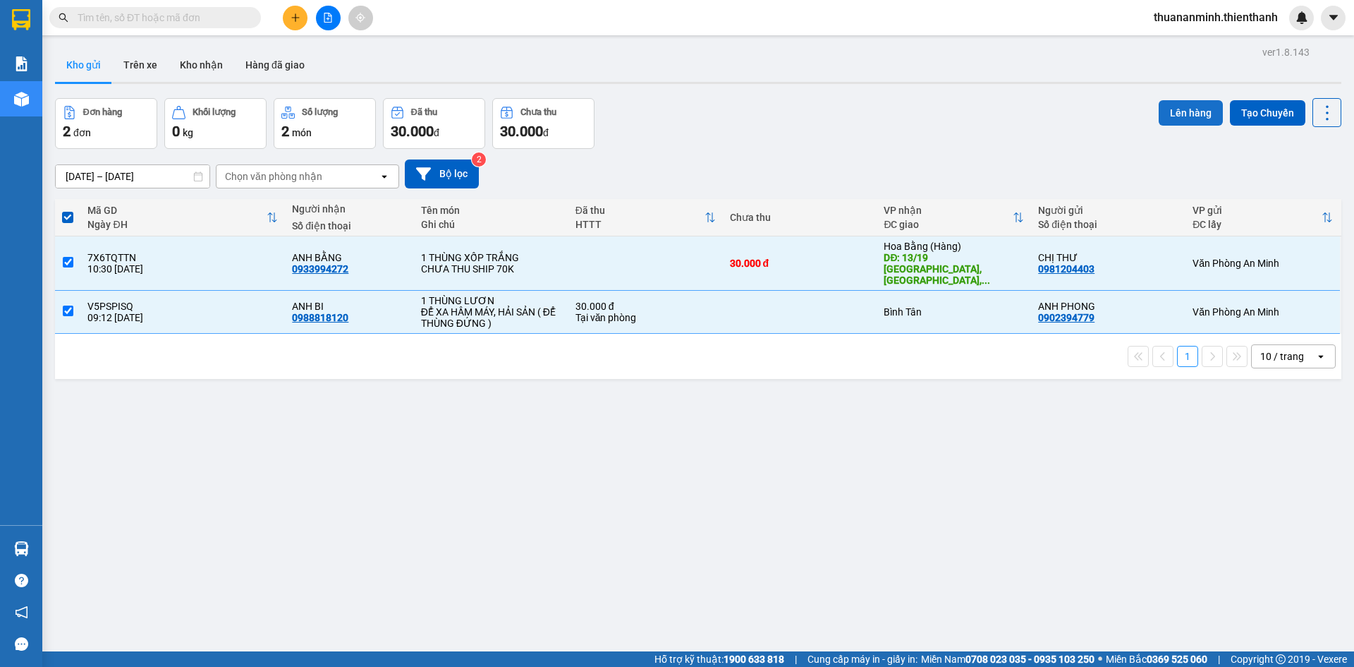
click at [1172, 109] on button "Lên hàng" at bounding box center [1191, 112] width 64 height 25
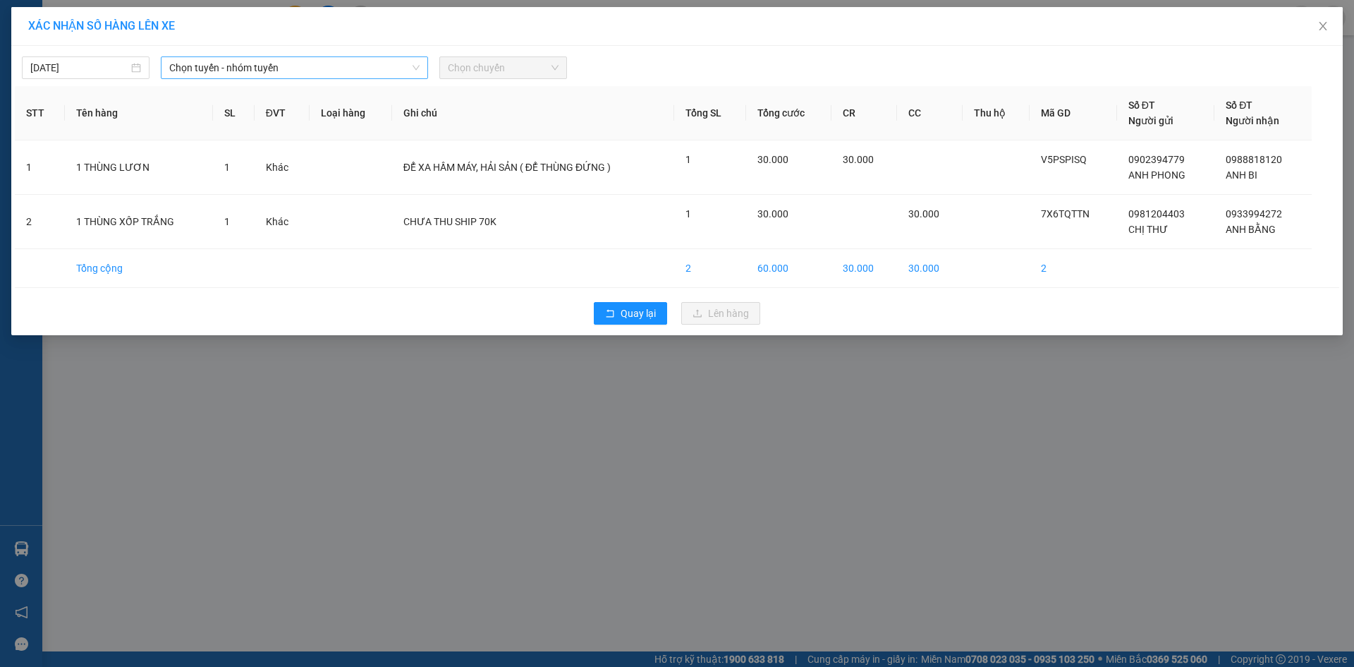
click at [352, 76] on span "Chọn tuyến - nhóm tuyến" at bounding box center [294, 67] width 250 height 21
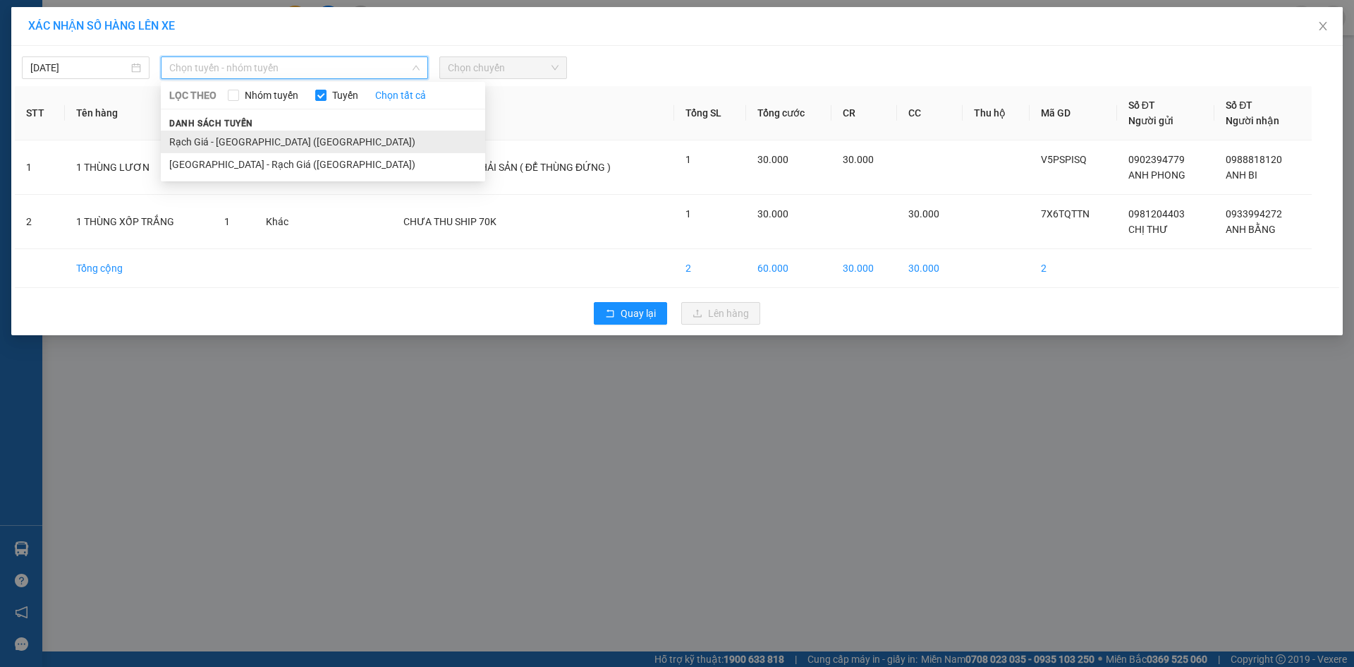
click at [329, 138] on li "Rạch Giá - [GEOGRAPHIC_DATA] ([GEOGRAPHIC_DATA])" at bounding box center [323, 141] width 324 height 23
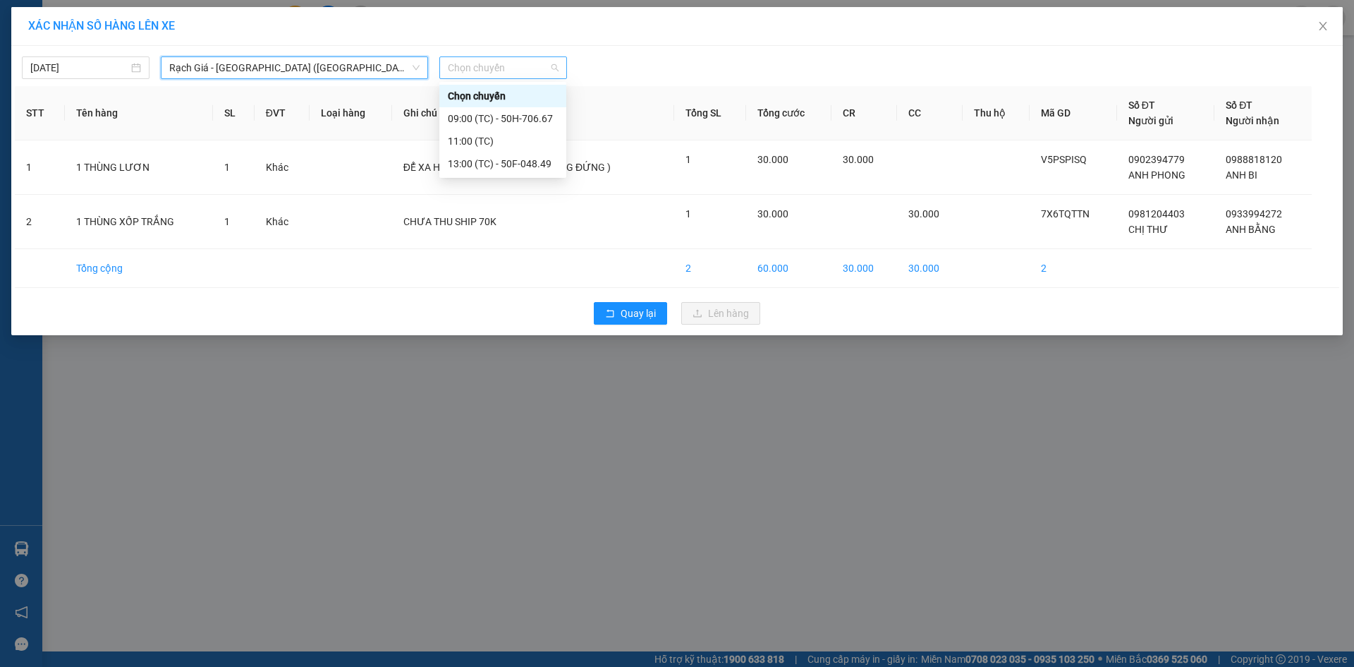
click at [499, 70] on span "Chọn chuyến" at bounding box center [503, 67] width 111 height 21
click at [523, 162] on div "13:00 (TC) - 50F-048.49" at bounding box center [503, 164] width 110 height 16
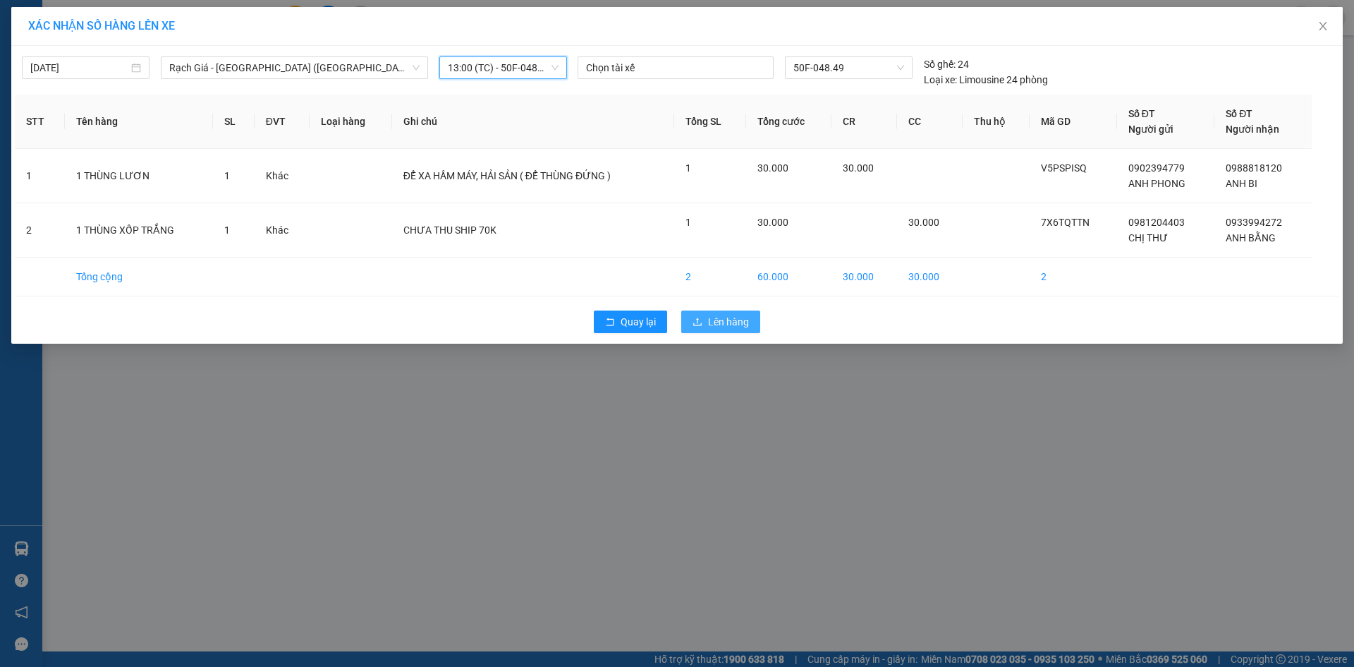
click at [717, 321] on span "Lên hàng" at bounding box center [728, 322] width 41 height 16
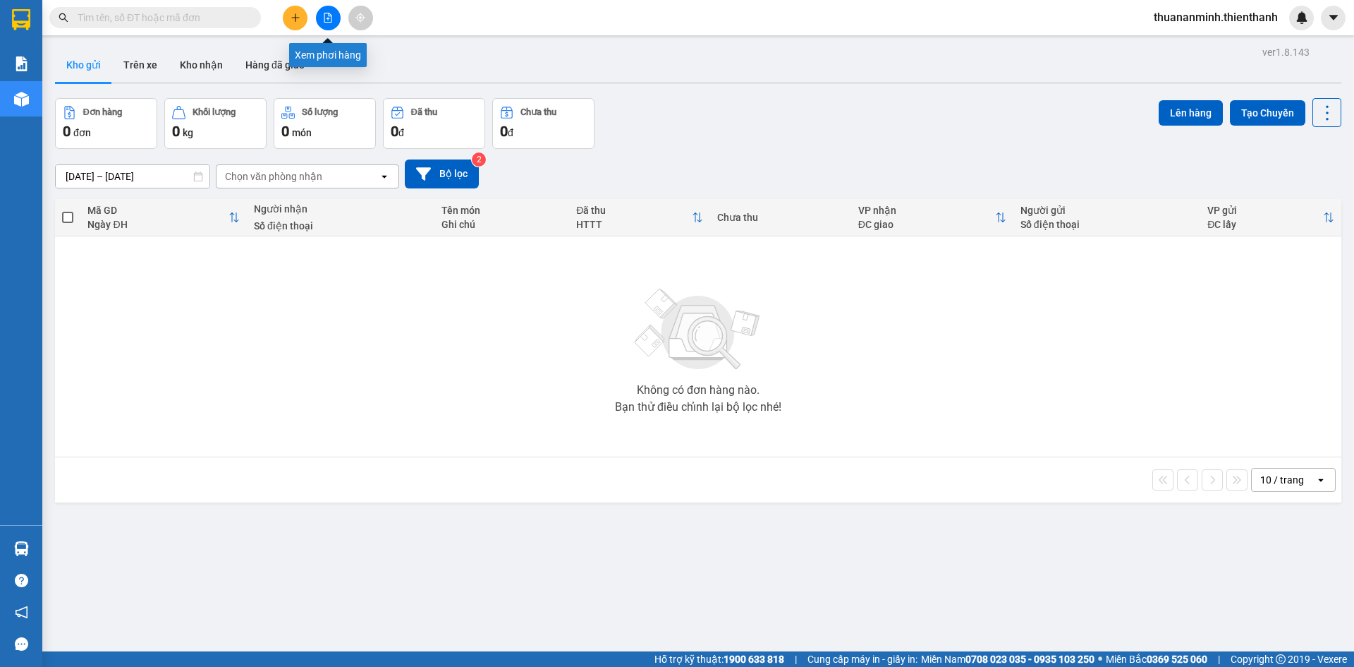
click at [328, 16] on icon "file-add" at bounding box center [328, 18] width 10 height 10
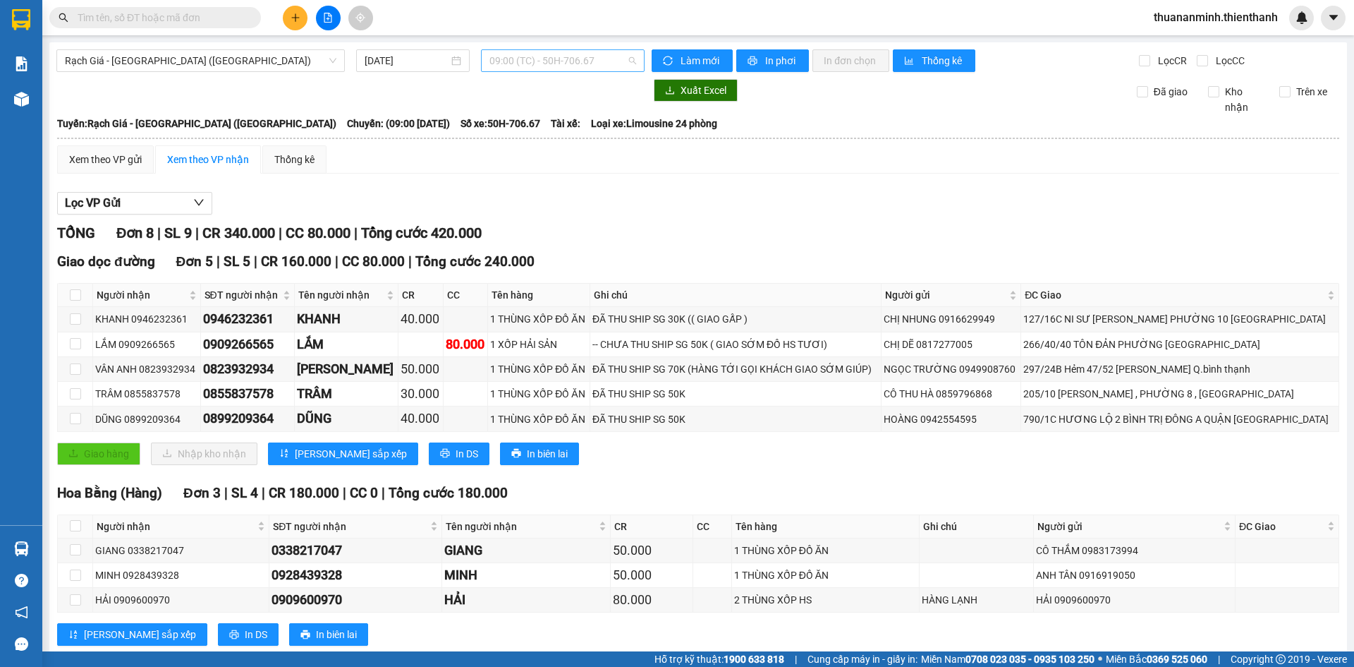
click at [596, 61] on span "09:00 (TC) - 50H-706.67" at bounding box center [563, 60] width 147 height 21
click at [561, 149] on div "13:00 (TC) - 50F-048.49" at bounding box center [541, 157] width 110 height 16
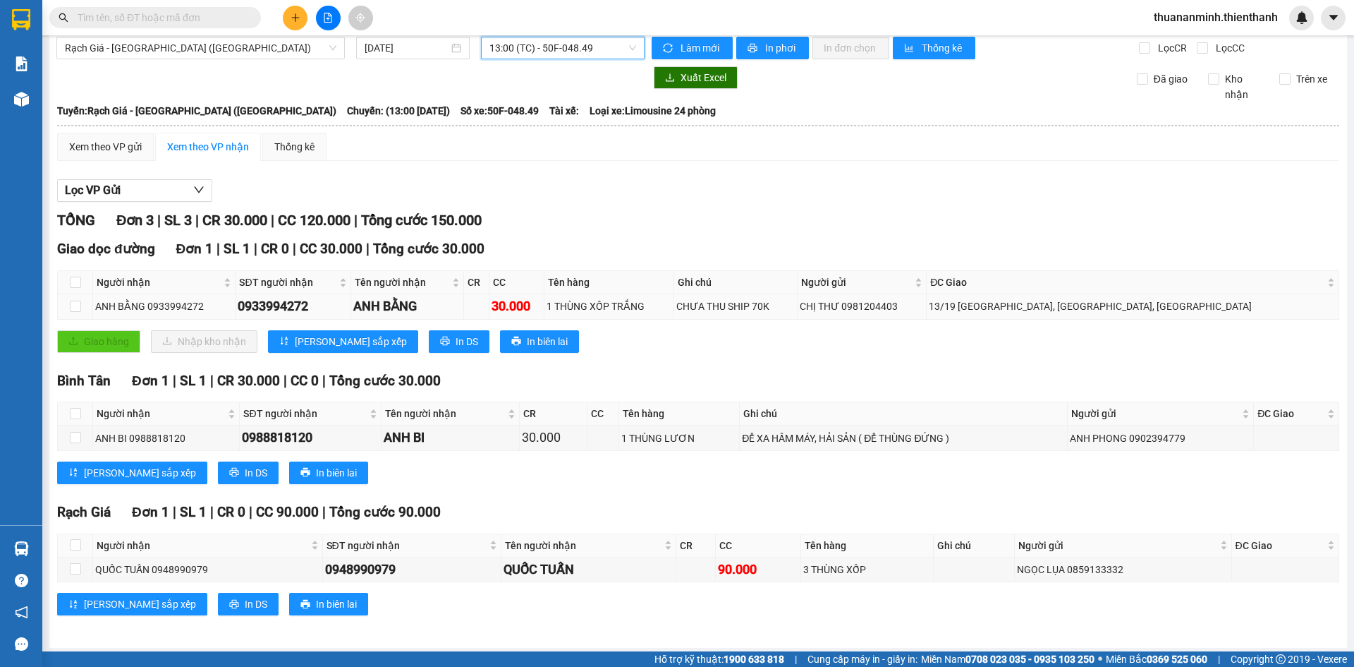
scroll to position [16, 0]
